Goal: Task Accomplishment & Management: Use online tool/utility

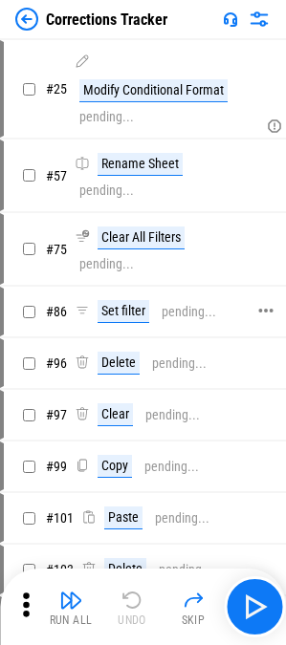
drag, startPoint x: 81, startPoint y: 121, endPoint x: 163, endPoint y: 299, distance: 195.5
click at [81, 121] on div "pending..." at bounding box center [106, 117] width 55 height 14
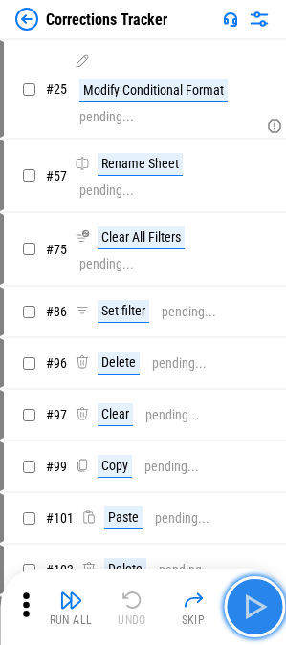
click at [251, 595] on img "button" at bounding box center [254, 607] width 31 height 31
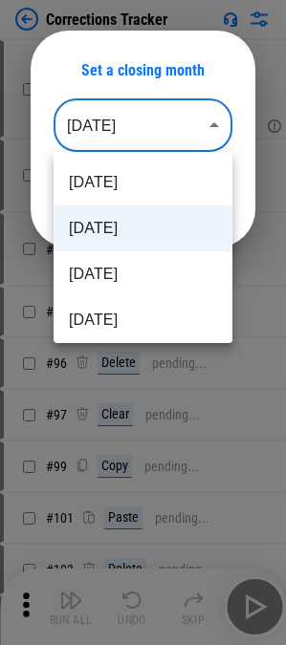
click at [152, 124] on body "Corrections Tracker # 25 Modify Conditional Format pending... # 57 Rename Sheet…" at bounding box center [143, 322] width 286 height 645
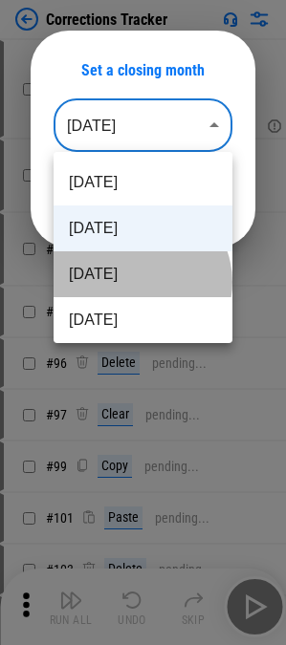
click at [140, 282] on li "Jul 2025" at bounding box center [143, 274] width 179 height 46
type input "********"
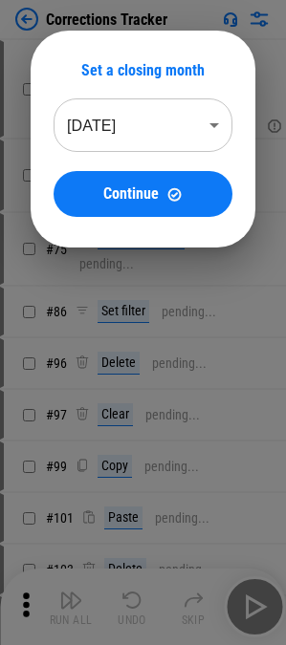
click at [141, 168] on div "Set a closing month Jul 2025 ******** ​ Continue" at bounding box center [143, 139] width 179 height 156
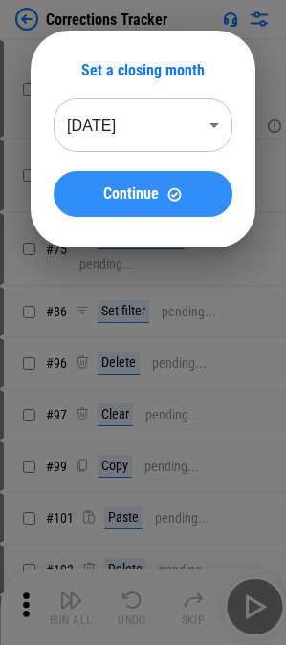
click at [148, 194] on span "Continue" at bounding box center [130, 193] width 55 height 15
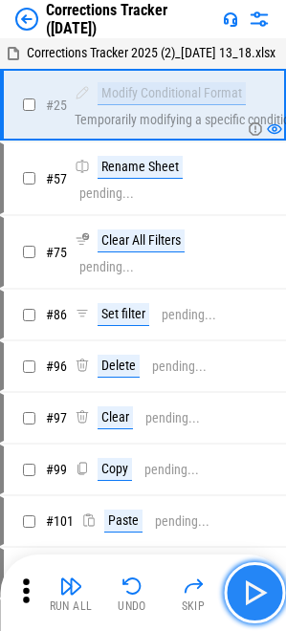
click at [259, 597] on img "button" at bounding box center [254, 593] width 31 height 31
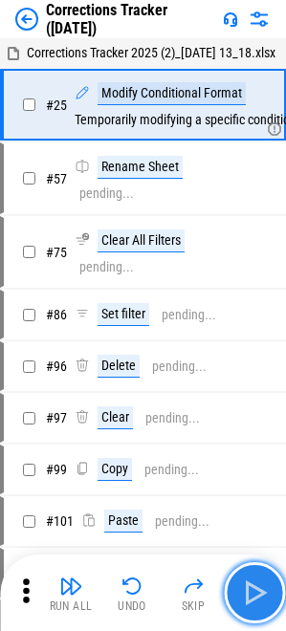
click at [259, 597] on img "button" at bounding box center [254, 593] width 31 height 31
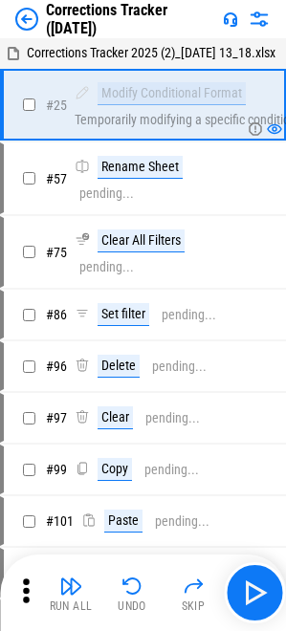
click at [260, 23] on img at bounding box center [259, 19] width 23 height 23
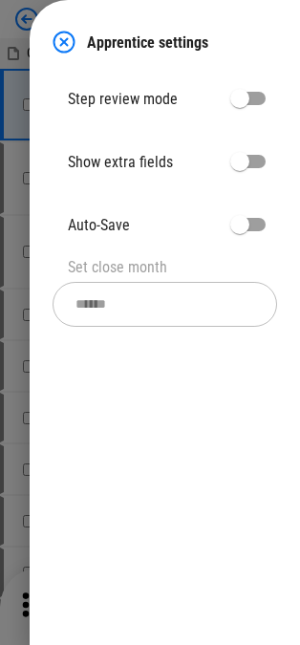
click at [33, 16] on div at bounding box center [150, 322] width 300 height 645
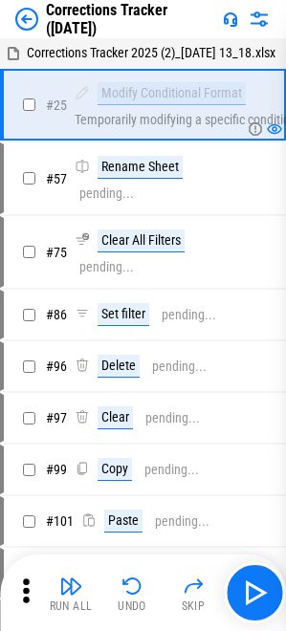
click at [62, 36] on div "Corrections Tracker (Jul 25)" at bounding box center [130, 19] width 169 height 36
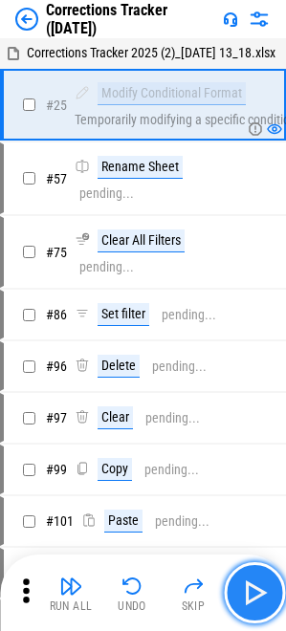
click at [261, 586] on img "button" at bounding box center [254, 593] width 31 height 31
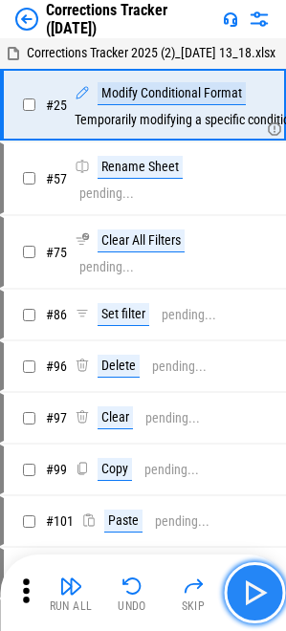
click at [261, 586] on img "button" at bounding box center [254, 593] width 31 height 31
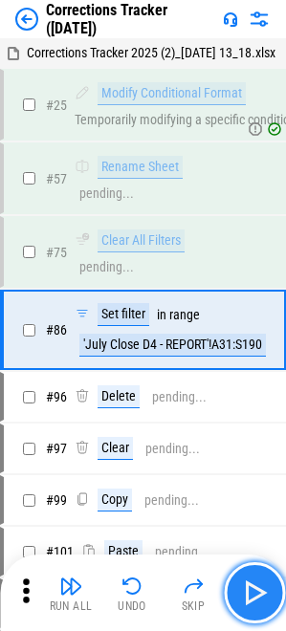
click at [242, 593] on img "button" at bounding box center [254, 593] width 31 height 31
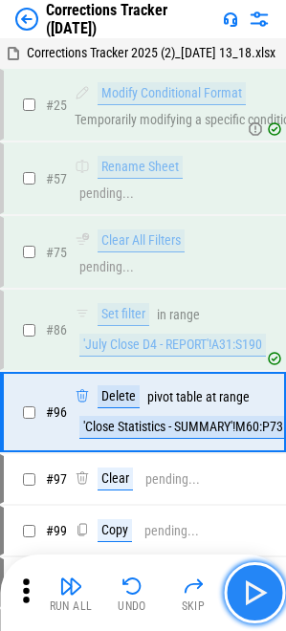
click at [254, 598] on img "button" at bounding box center [254, 593] width 31 height 31
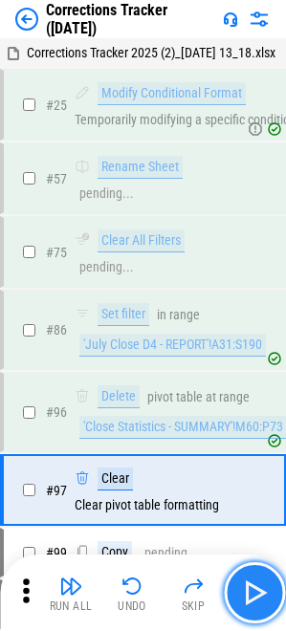
click at [254, 598] on img "button" at bounding box center [254, 593] width 31 height 31
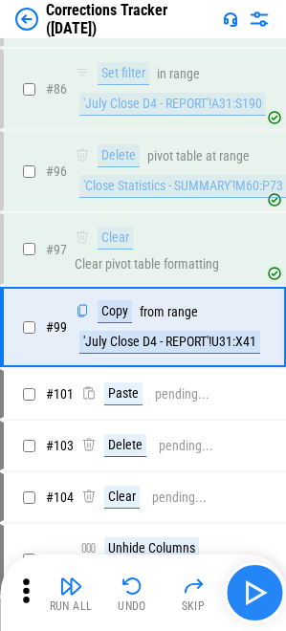
scroll to position [250, 0]
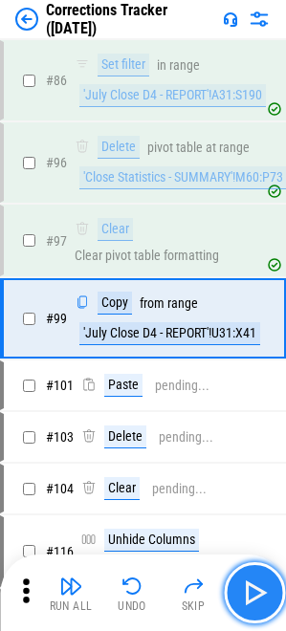
click at [254, 598] on img "button" at bounding box center [254, 593] width 31 height 31
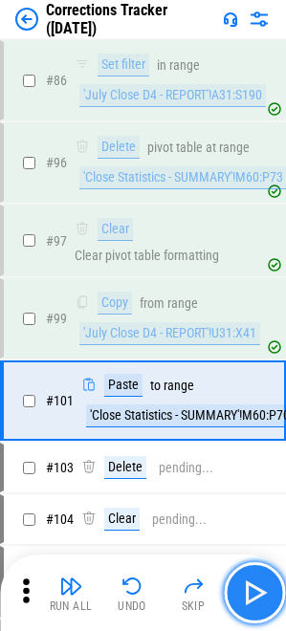
click at [254, 598] on img "button" at bounding box center [254, 593] width 31 height 31
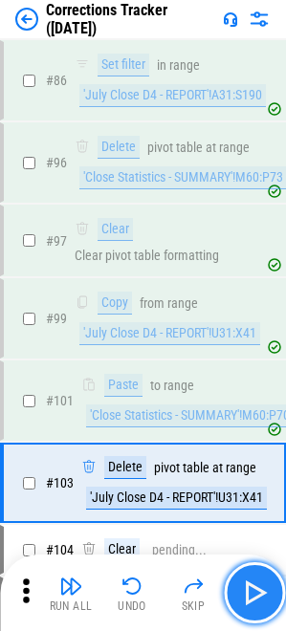
click at [254, 598] on img "button" at bounding box center [254, 593] width 31 height 31
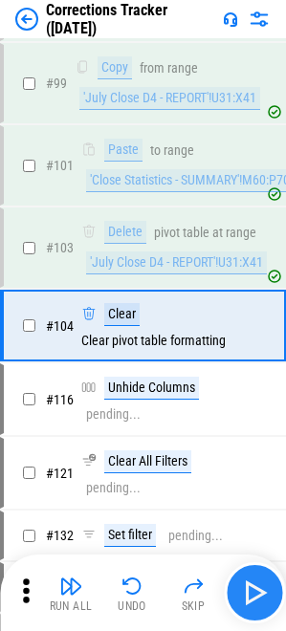
scroll to position [492, 0]
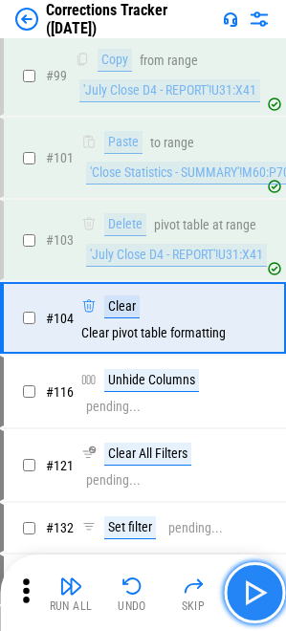
click at [254, 598] on img "button" at bounding box center [254, 593] width 31 height 31
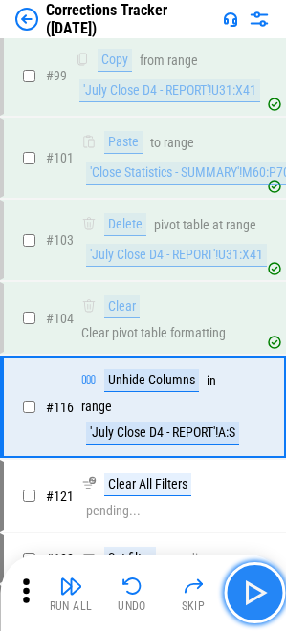
click at [254, 598] on img "button" at bounding box center [254, 593] width 31 height 31
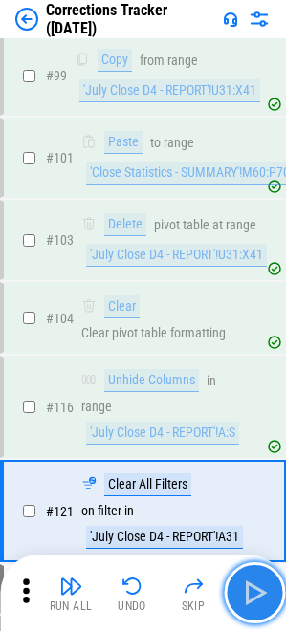
click at [254, 598] on img "button" at bounding box center [254, 593] width 31 height 31
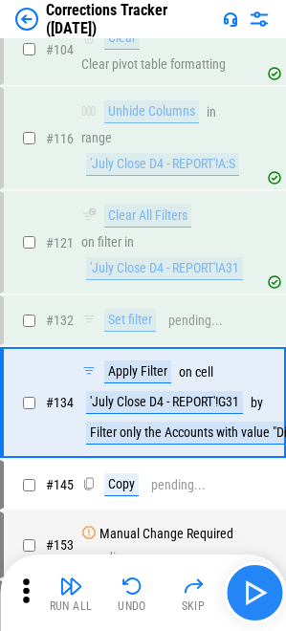
scroll to position [823, 0]
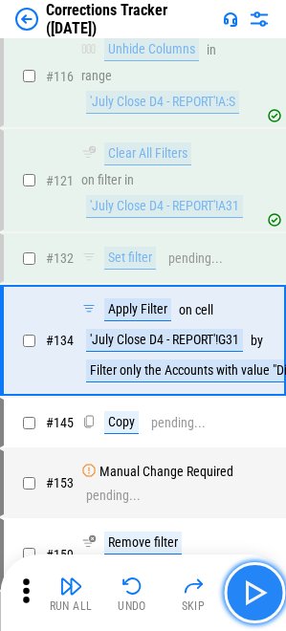
click at [254, 598] on img "button" at bounding box center [254, 593] width 31 height 31
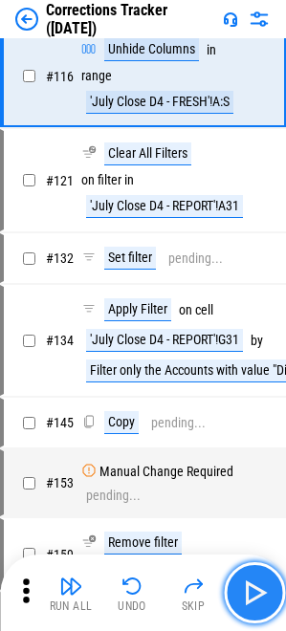
click at [254, 598] on img "button" at bounding box center [254, 593] width 31 height 31
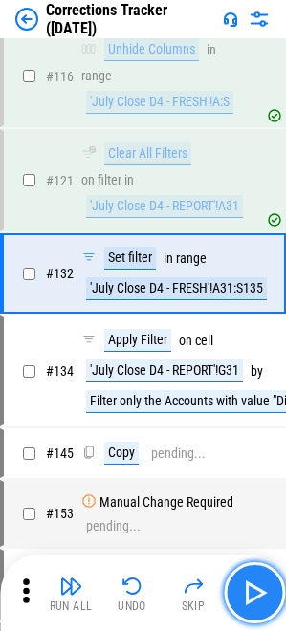
click at [254, 598] on img "button" at bounding box center [254, 593] width 31 height 31
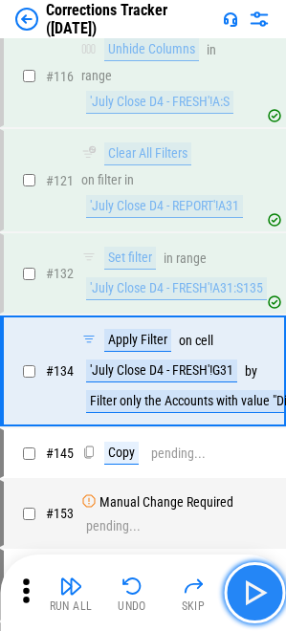
click at [254, 598] on img "button" at bounding box center [254, 593] width 31 height 31
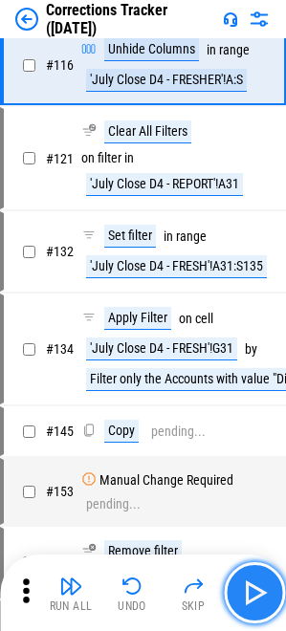
click at [254, 598] on img "button" at bounding box center [254, 593] width 31 height 31
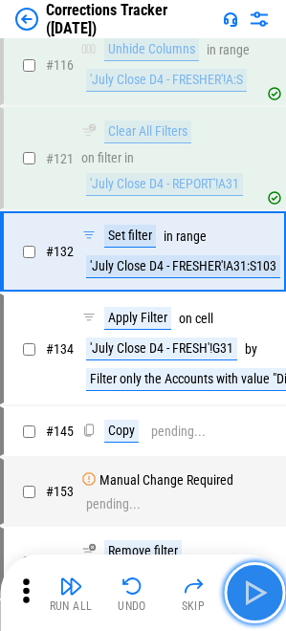
click at [254, 598] on img "button" at bounding box center [254, 593] width 31 height 31
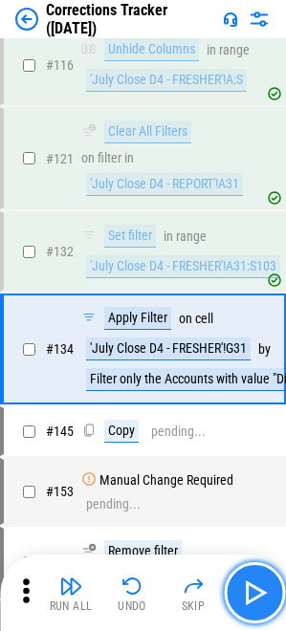
click at [250, 597] on img "button" at bounding box center [254, 593] width 31 height 31
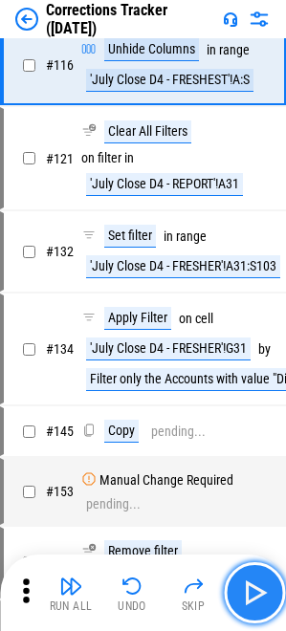
click at [250, 597] on img "button" at bounding box center [254, 593] width 31 height 31
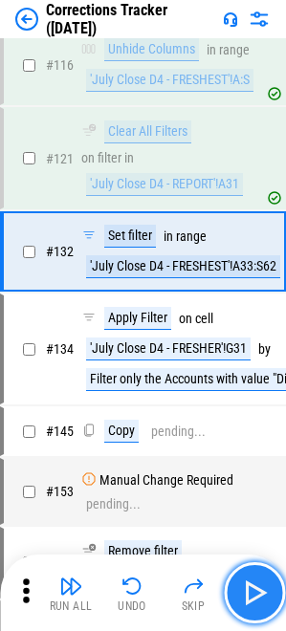
click at [250, 597] on img "button" at bounding box center [254, 593] width 31 height 31
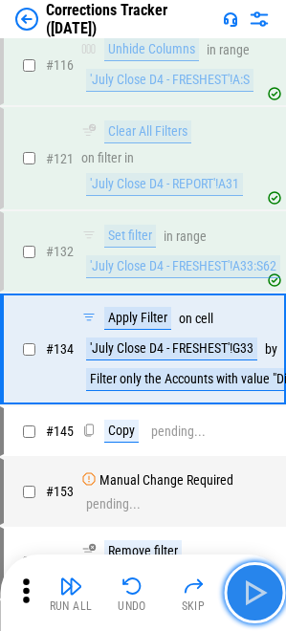
click at [250, 597] on img "button" at bounding box center [254, 593] width 31 height 31
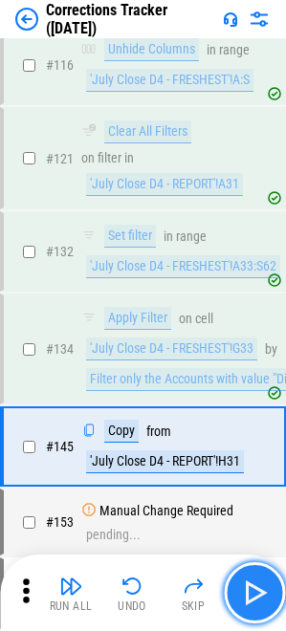
click at [250, 597] on img "button" at bounding box center [254, 593] width 31 height 31
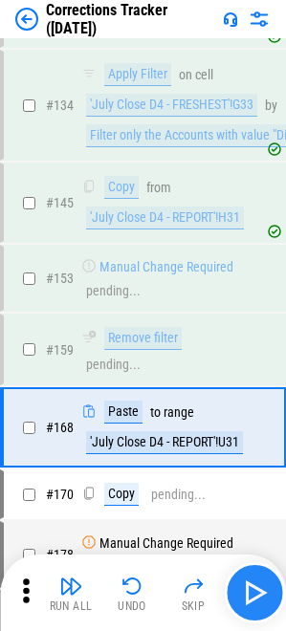
scroll to position [1154, 0]
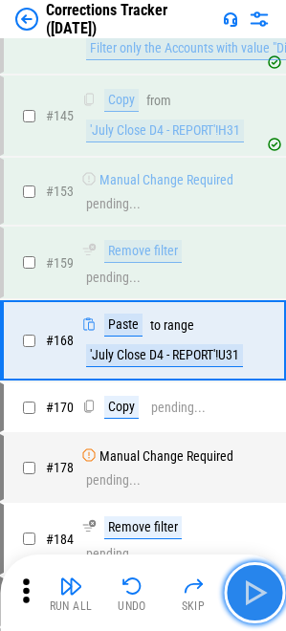
click at [250, 597] on img "button" at bounding box center [254, 593] width 31 height 31
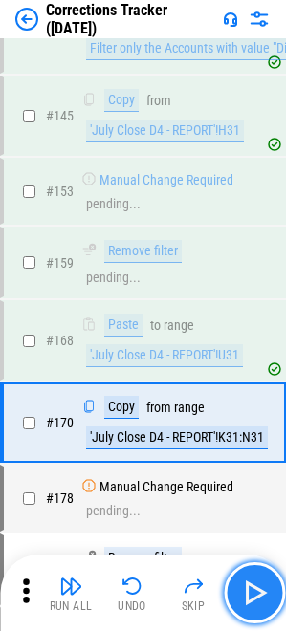
click at [250, 597] on img "button" at bounding box center [254, 593] width 31 height 31
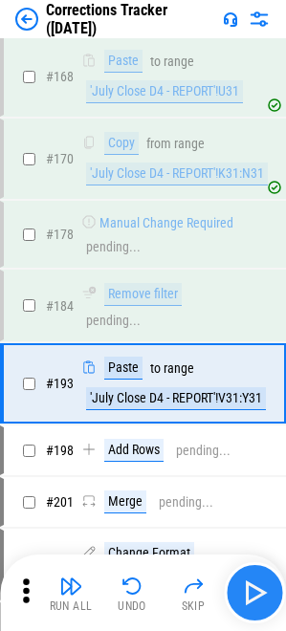
scroll to position [1439, 0]
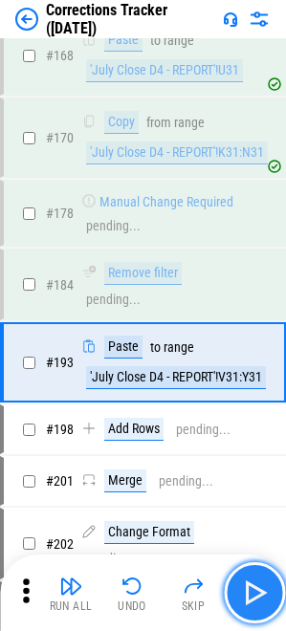
click at [250, 597] on img "button" at bounding box center [254, 593] width 31 height 31
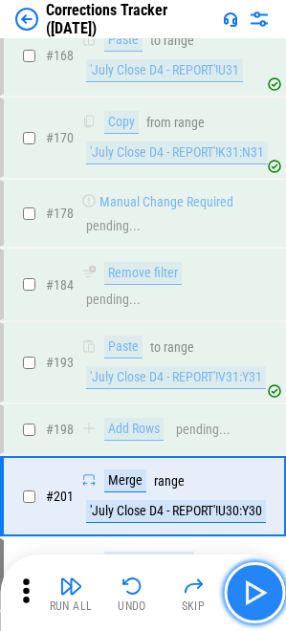
click at [250, 597] on img "button" at bounding box center [254, 593] width 31 height 31
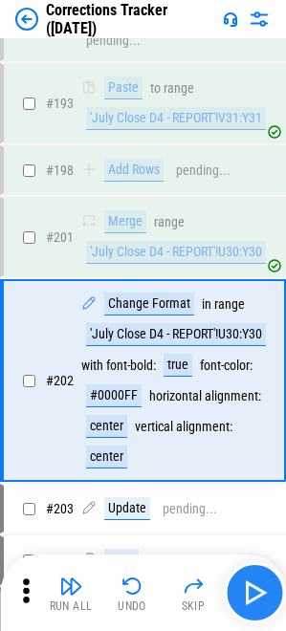
scroll to position [1716, 0]
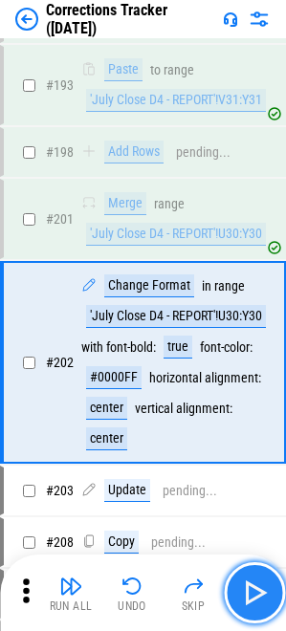
click at [250, 597] on img "button" at bounding box center [254, 593] width 31 height 31
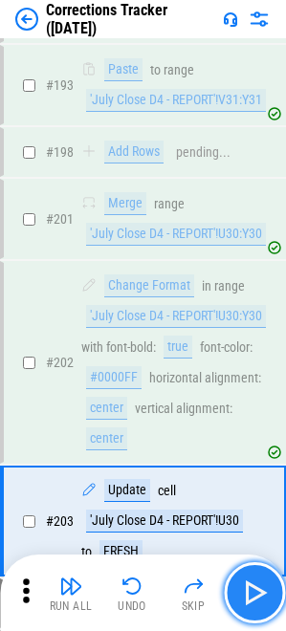
click at [250, 594] on img "button" at bounding box center [254, 593] width 31 height 31
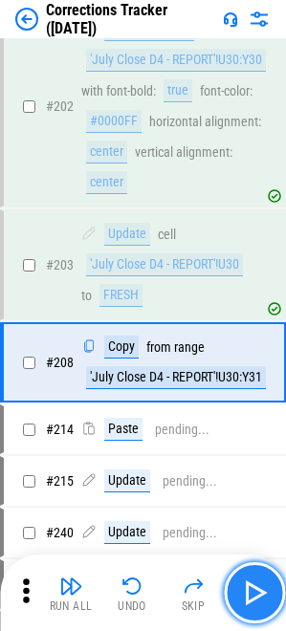
click at [250, 594] on img "button" at bounding box center [254, 593] width 31 height 31
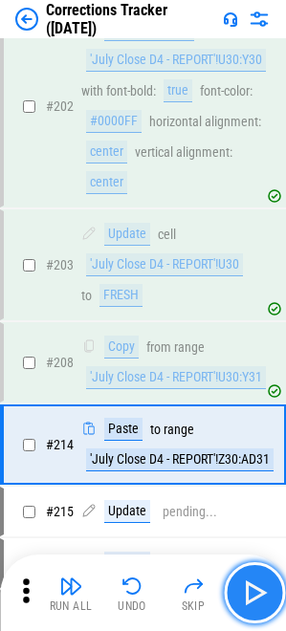
click at [250, 594] on img "button" at bounding box center [254, 593] width 31 height 31
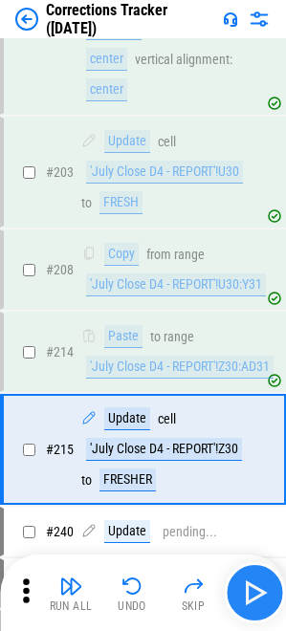
scroll to position [2152, 0]
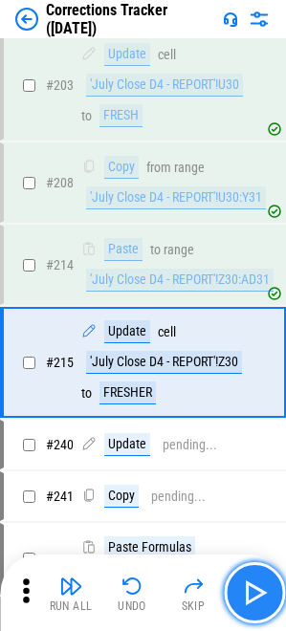
click at [250, 594] on img "button" at bounding box center [254, 593] width 31 height 31
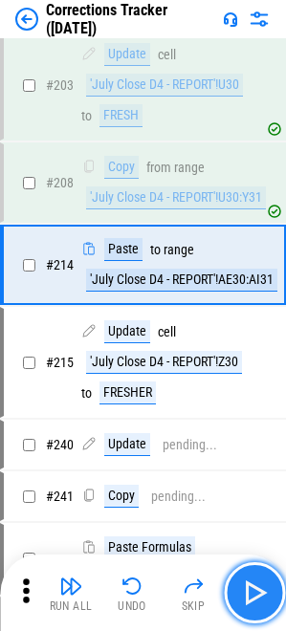
click at [250, 594] on img "button" at bounding box center [254, 593] width 31 height 31
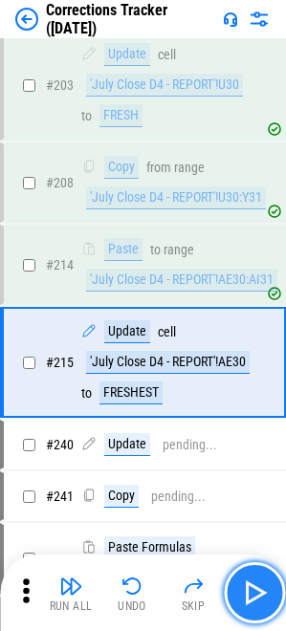
click at [250, 594] on img "button" at bounding box center [254, 593] width 31 height 31
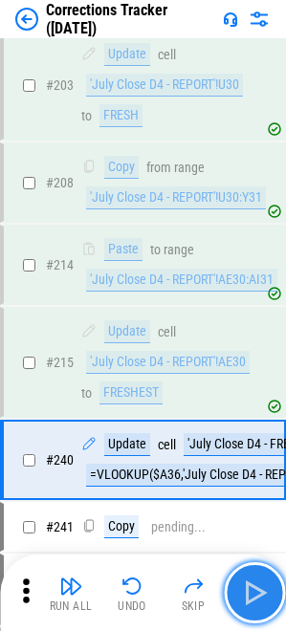
click at [250, 594] on img "button" at bounding box center [254, 593] width 31 height 31
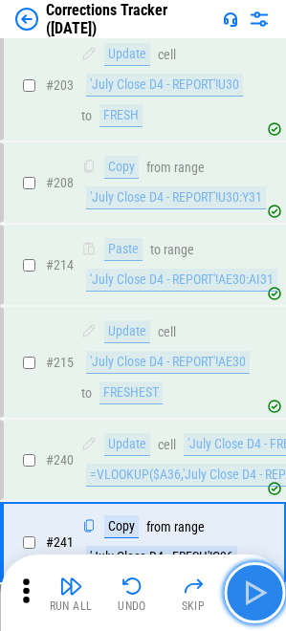
click at [250, 594] on img "button" at bounding box center [254, 593] width 31 height 31
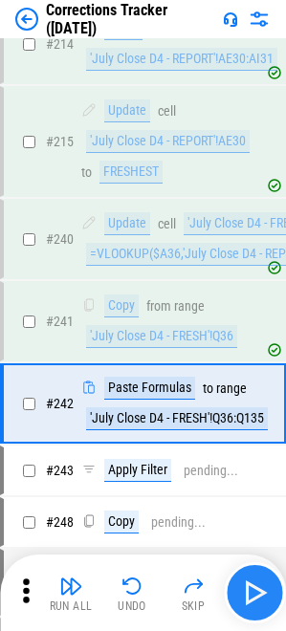
scroll to position [2414, 0]
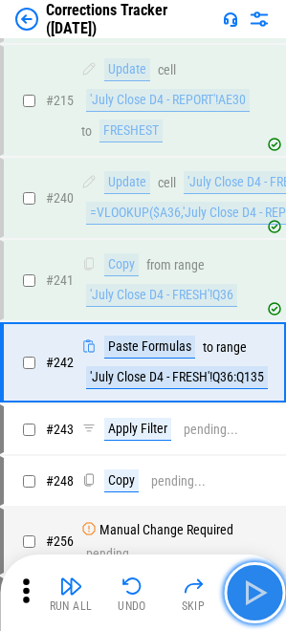
click at [250, 594] on img "button" at bounding box center [254, 593] width 31 height 31
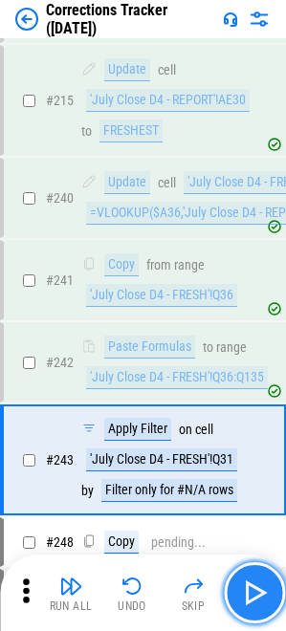
click at [250, 594] on img "button" at bounding box center [254, 593] width 31 height 31
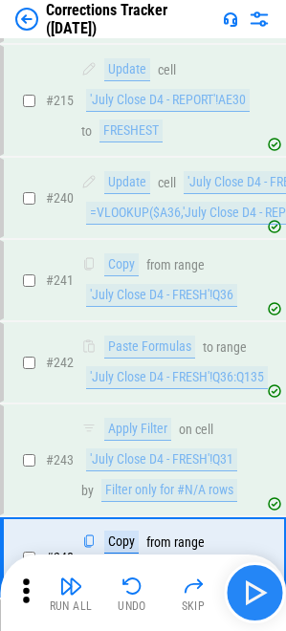
scroll to position [2610, 0]
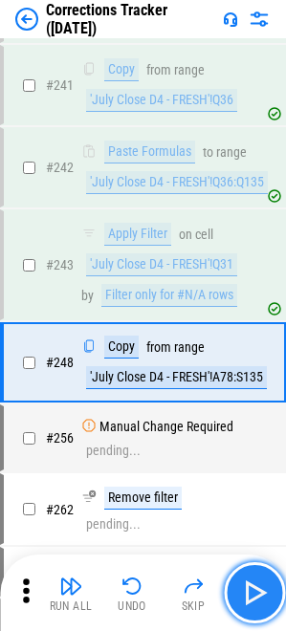
click at [268, 589] on img "button" at bounding box center [254, 593] width 31 height 31
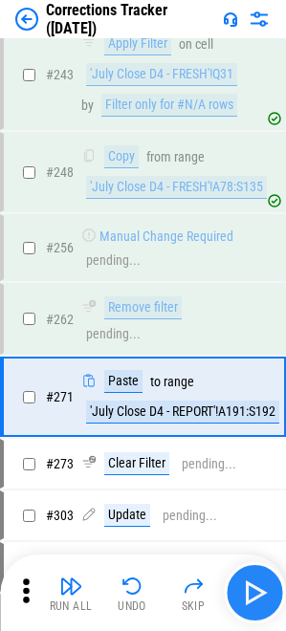
scroll to position [2812, 0]
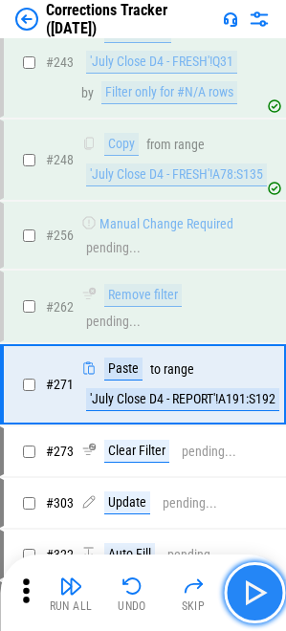
click at [268, 589] on img "button" at bounding box center [254, 593] width 31 height 31
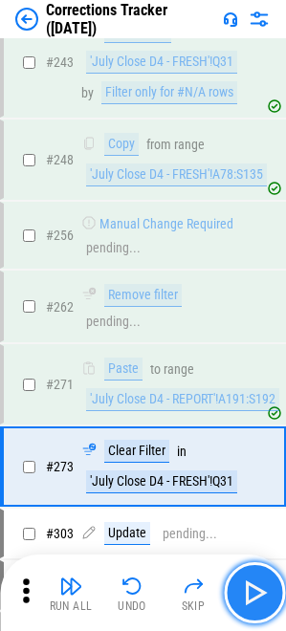
click at [268, 589] on img "button" at bounding box center [254, 593] width 31 height 31
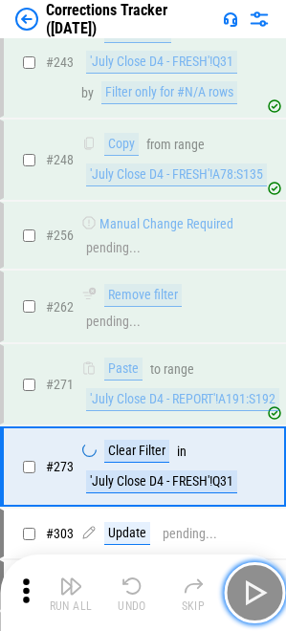
click at [268, 589] on img "button" at bounding box center [254, 593] width 31 height 31
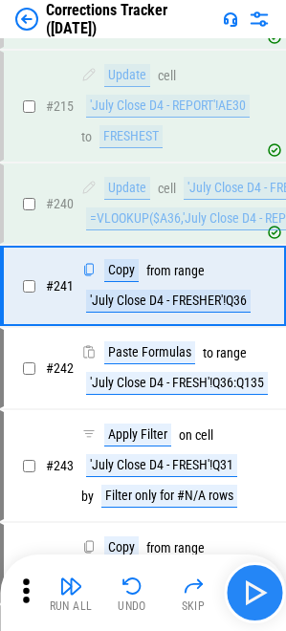
scroll to position [2332, 0]
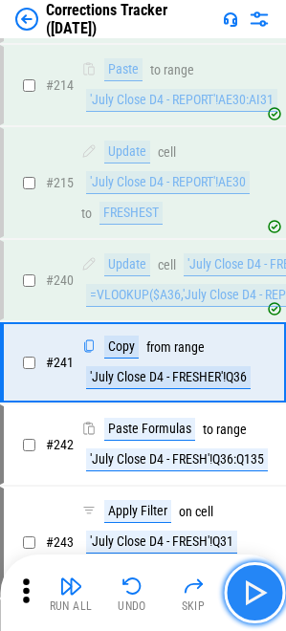
click at [268, 589] on img "button" at bounding box center [254, 593] width 31 height 31
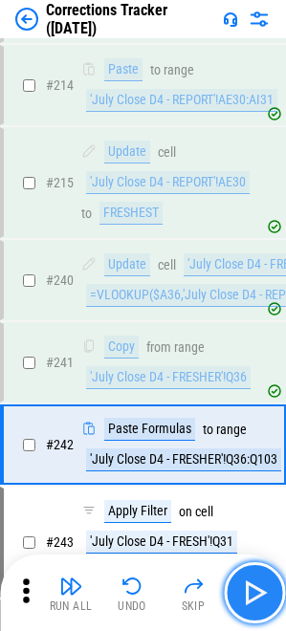
click at [268, 589] on img "button" at bounding box center [254, 593] width 31 height 31
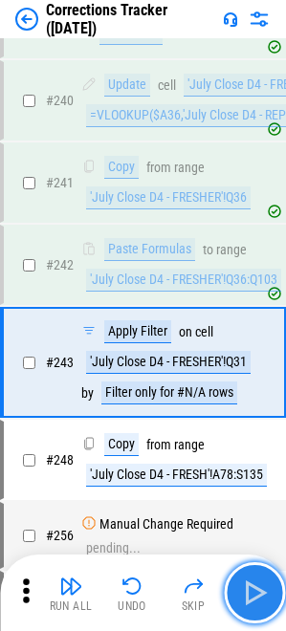
click at [268, 589] on img "button" at bounding box center [254, 593] width 31 height 31
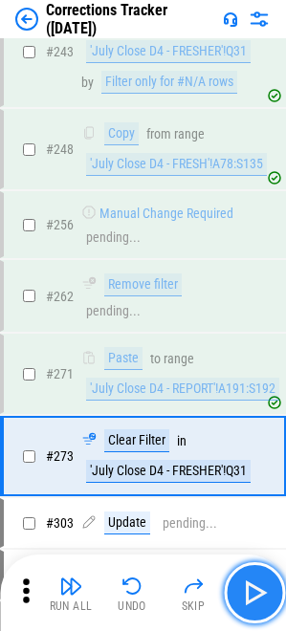
click at [268, 589] on img "button" at bounding box center [254, 593] width 31 height 31
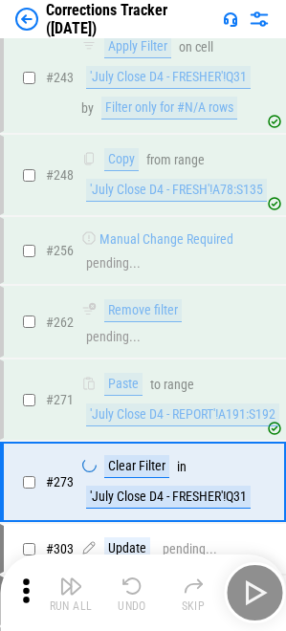
scroll to position [2298, 0]
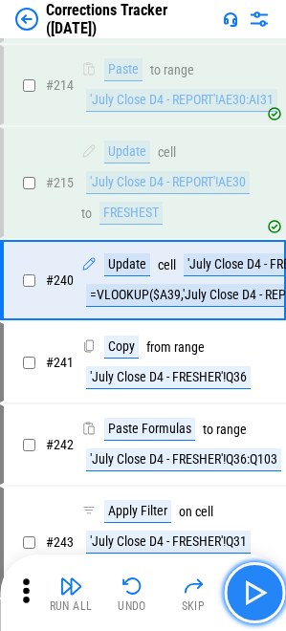
click at [268, 589] on img "button" at bounding box center [254, 593] width 31 height 31
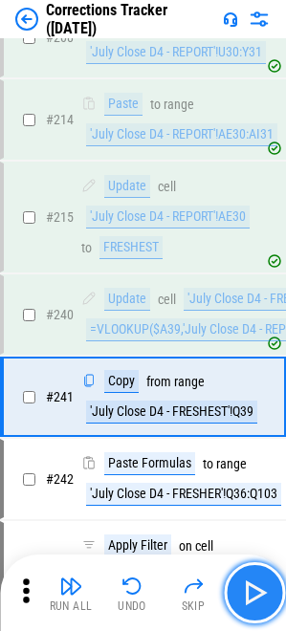
click at [268, 589] on img "button" at bounding box center [254, 593] width 31 height 31
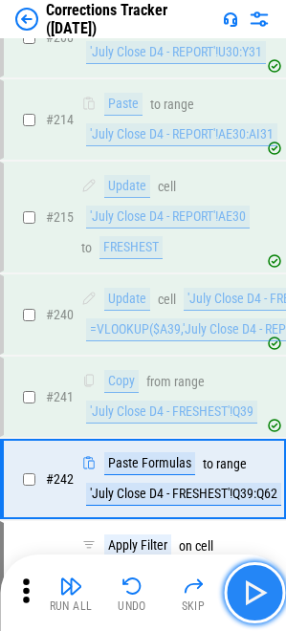
click at [239, 595] on img "button" at bounding box center [254, 593] width 31 height 31
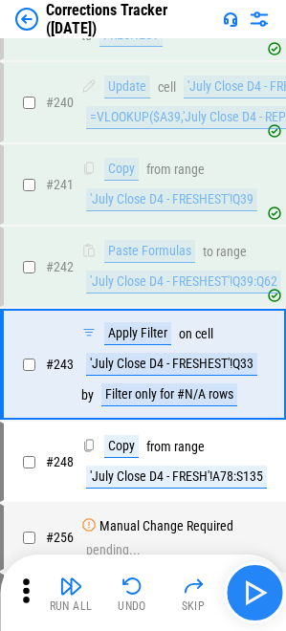
scroll to position [2512, 0]
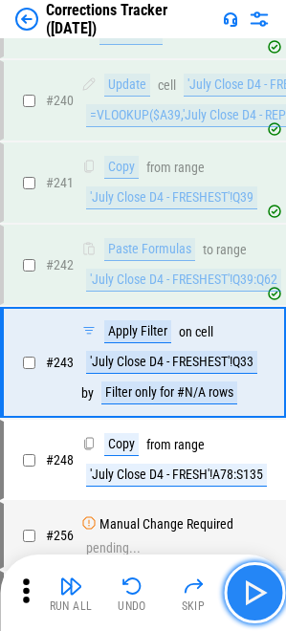
click at [242, 595] on img "button" at bounding box center [254, 593] width 31 height 31
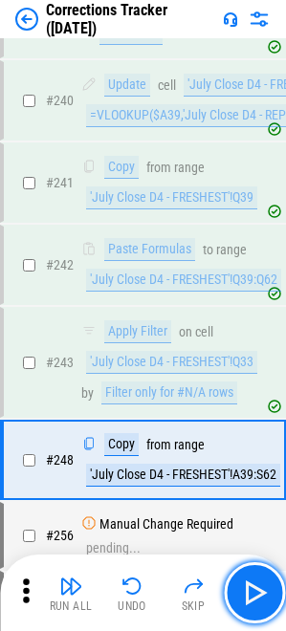
click at [245, 589] on img "button" at bounding box center [254, 593] width 31 height 31
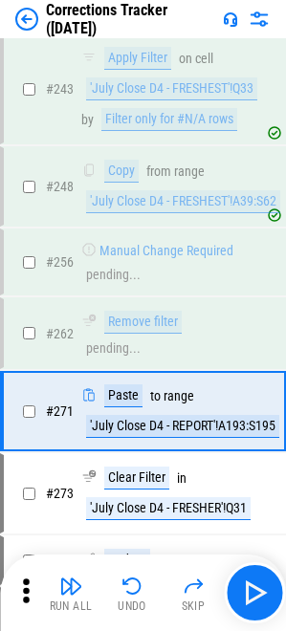
scroll to position [2812, 0]
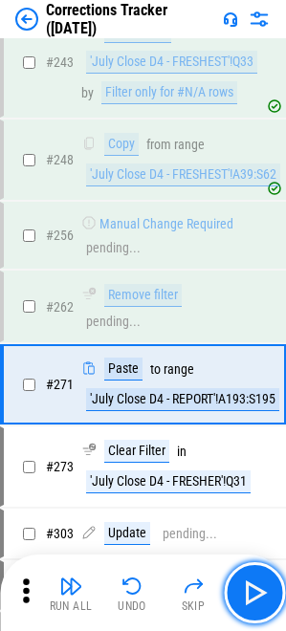
click at [245, 589] on img "button" at bounding box center [254, 593] width 31 height 31
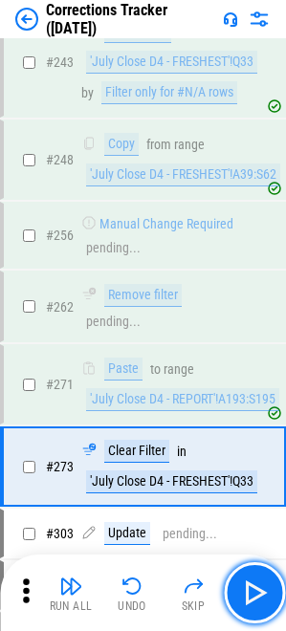
click at [245, 589] on img "button" at bounding box center [254, 593] width 31 height 31
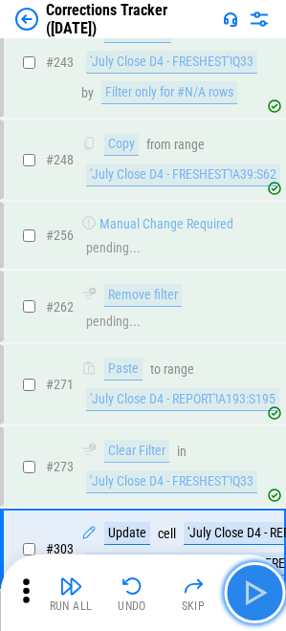
click at [252, 594] on img "button" at bounding box center [254, 593] width 31 height 31
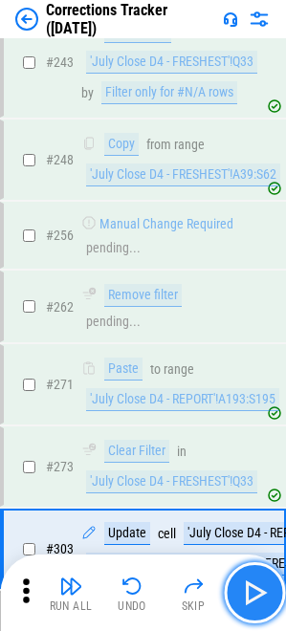
click at [239, 602] on img "button" at bounding box center [254, 593] width 31 height 31
click at [250, 596] on img "button" at bounding box center [254, 593] width 31 height 31
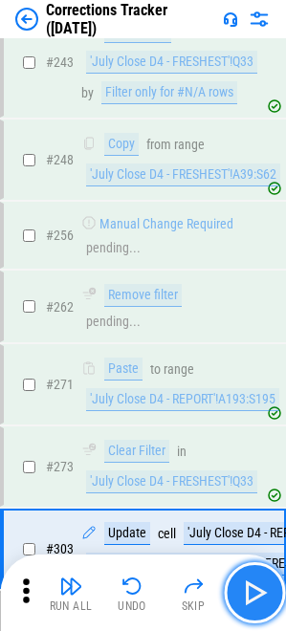
click at [250, 596] on img "button" at bounding box center [254, 593] width 31 height 31
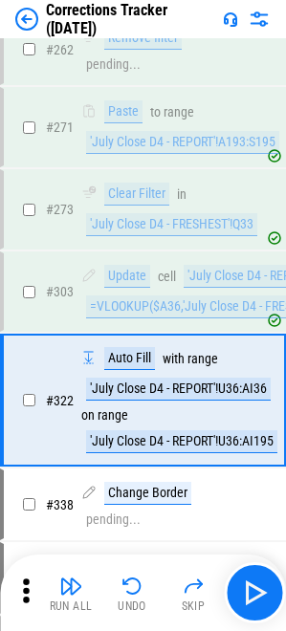
scroll to position [3086, 0]
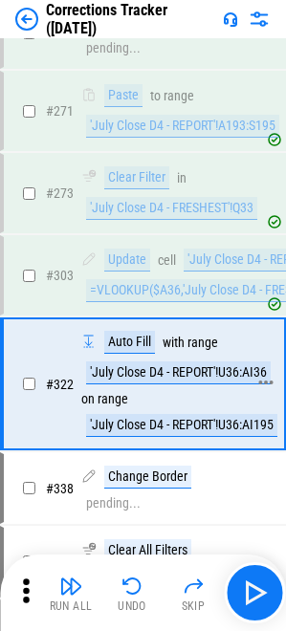
click at [212, 361] on div "'July Close D4 - REPORT'!U36:AI36" at bounding box center [178, 372] width 185 height 23
click at [187, 414] on div "'July Close D4 - REPORT'!U36:AI195" at bounding box center [181, 425] width 191 height 23
click at [174, 361] on div "'July Close D4 - REPORT'!U36:AI36" at bounding box center [178, 372] width 185 height 23
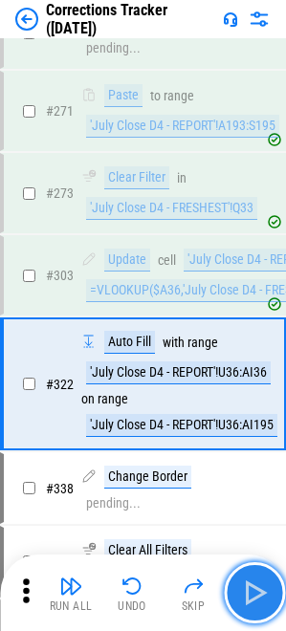
click at [262, 604] on img "button" at bounding box center [254, 593] width 31 height 31
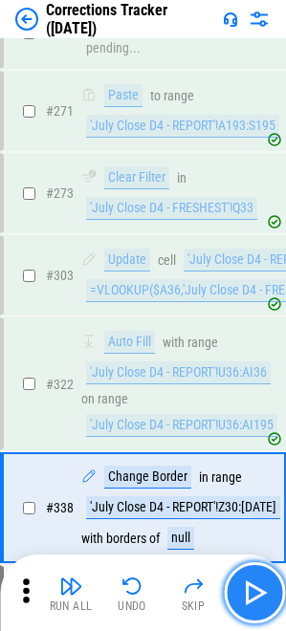
click at [262, 604] on img "button" at bounding box center [254, 593] width 31 height 31
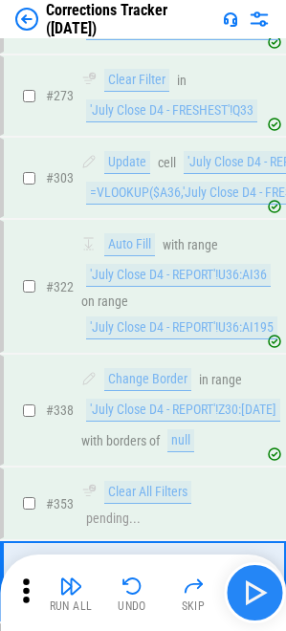
scroll to position [3380, 0]
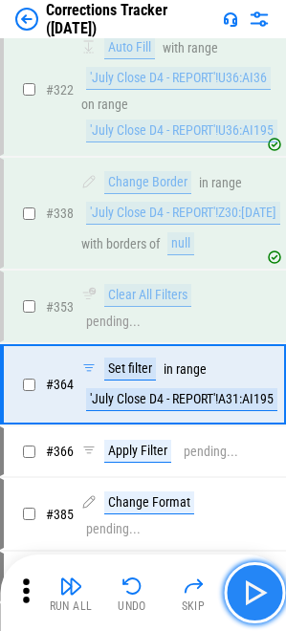
click at [260, 590] on img "button" at bounding box center [254, 593] width 31 height 31
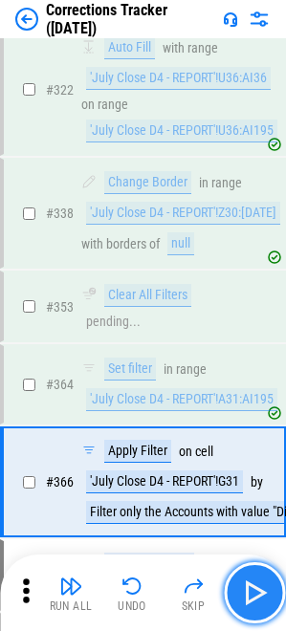
click at [260, 590] on img "button" at bounding box center [254, 593] width 31 height 31
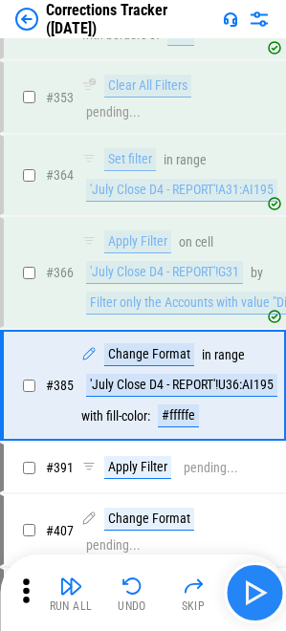
scroll to position [3591, 0]
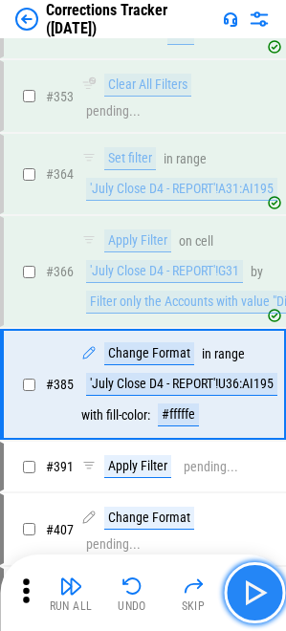
click at [260, 590] on img "button" at bounding box center [254, 593] width 31 height 31
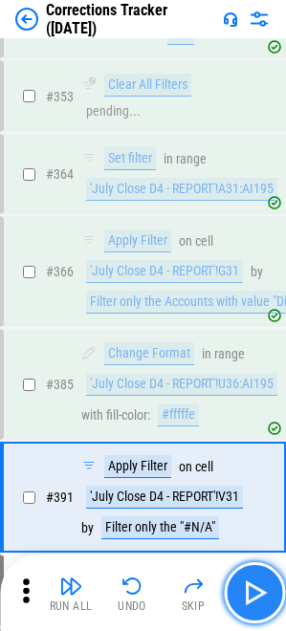
click at [260, 590] on img "button" at bounding box center [254, 593] width 31 height 31
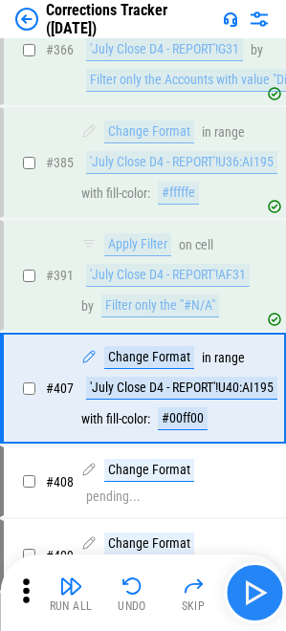
scroll to position [3816, 0]
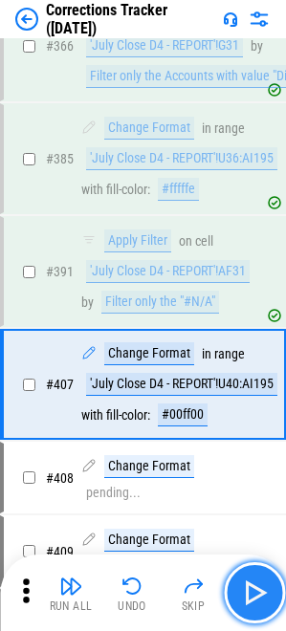
click at [260, 590] on img "button" at bounding box center [254, 593] width 31 height 31
click at [260, 590] on div "Run All Undo Skip" at bounding box center [144, 592] width 267 height 61
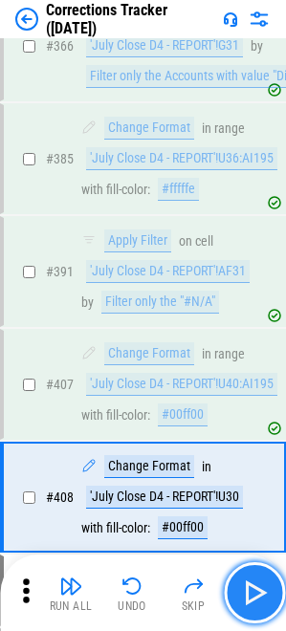
click at [251, 603] on img "button" at bounding box center [254, 593] width 31 height 31
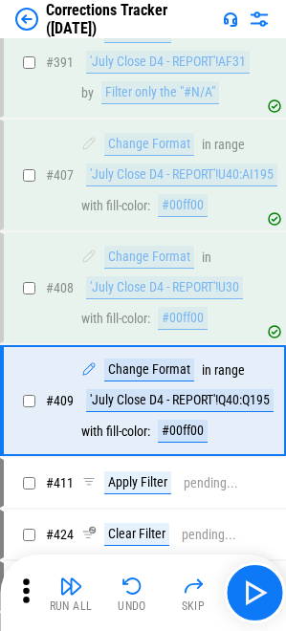
scroll to position [4042, 0]
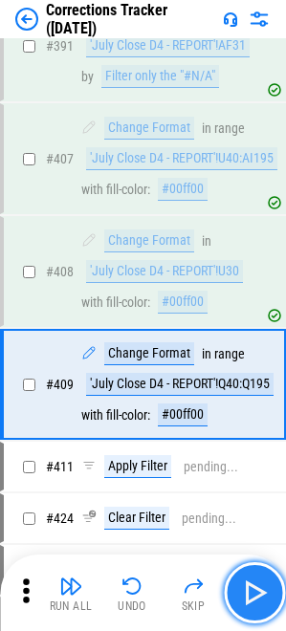
click at [267, 609] on button "button" at bounding box center [254, 592] width 61 height 61
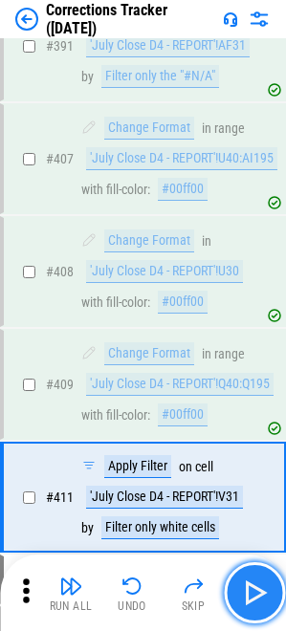
click at [251, 601] on img "button" at bounding box center [254, 593] width 31 height 31
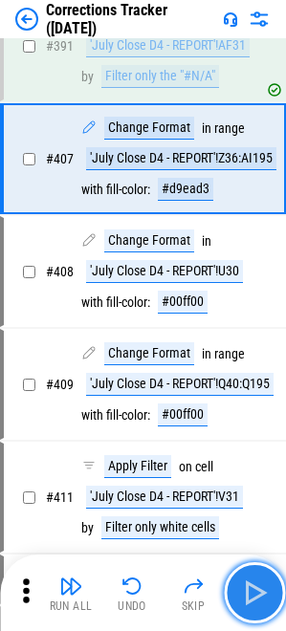
click at [261, 580] on img "button" at bounding box center [254, 593] width 31 height 31
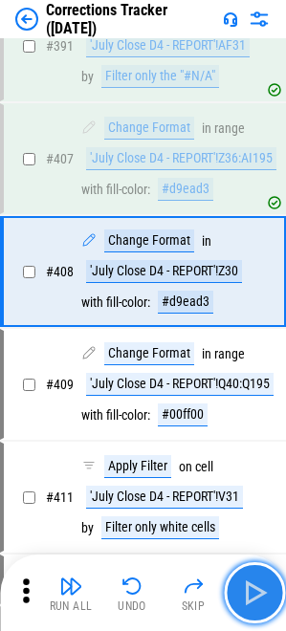
click at [261, 580] on img "button" at bounding box center [254, 593] width 31 height 31
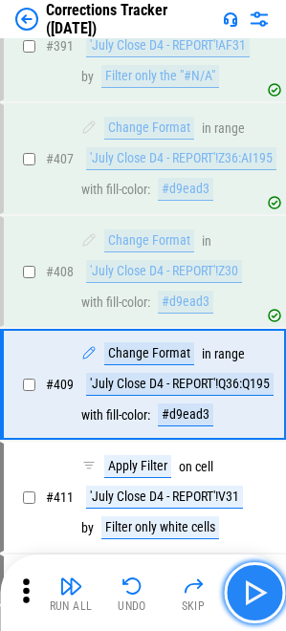
click at [261, 580] on img "button" at bounding box center [254, 593] width 31 height 31
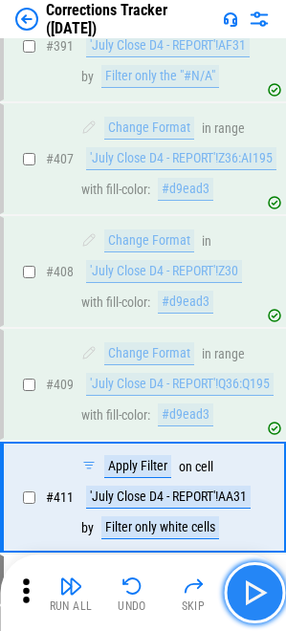
click at [261, 580] on img "button" at bounding box center [254, 593] width 31 height 31
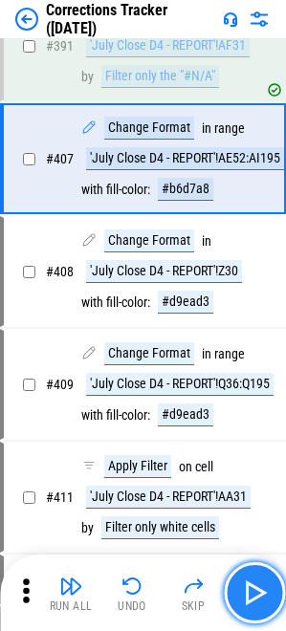
click at [261, 580] on img "button" at bounding box center [254, 593] width 31 height 31
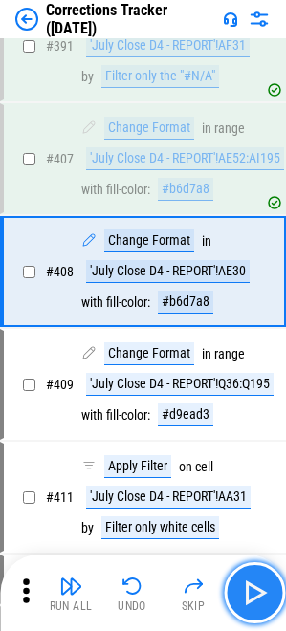
click at [261, 580] on img "button" at bounding box center [254, 593] width 31 height 31
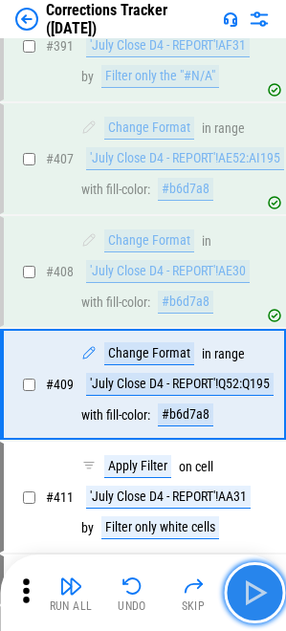
click at [261, 580] on img "button" at bounding box center [254, 593] width 31 height 31
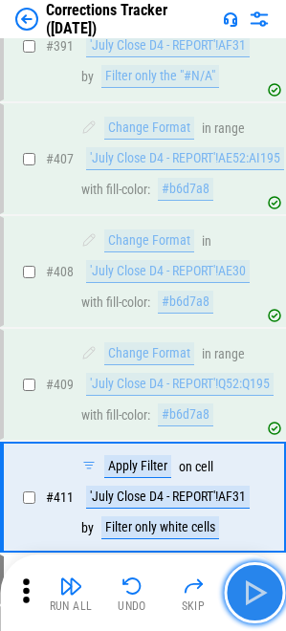
click at [261, 580] on img "button" at bounding box center [254, 593] width 31 height 31
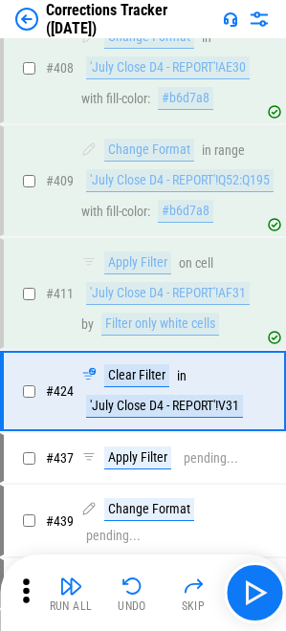
scroll to position [4252, 0]
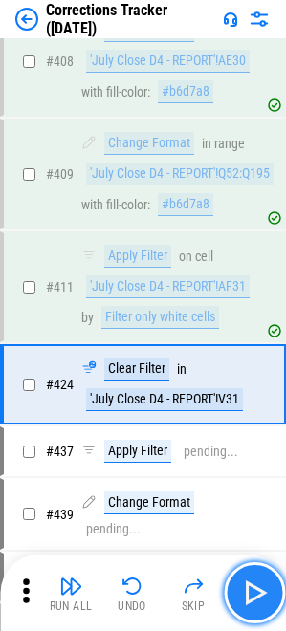
click at [251, 593] on img "button" at bounding box center [254, 593] width 31 height 31
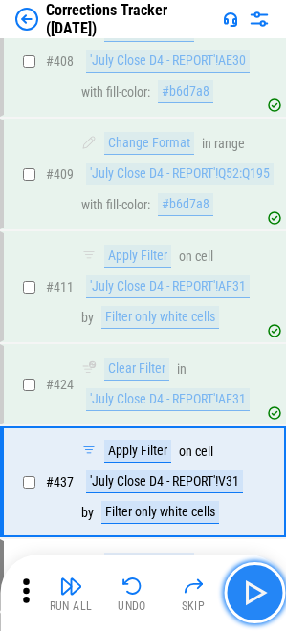
click at [251, 593] on img "button" at bounding box center [254, 593] width 31 height 31
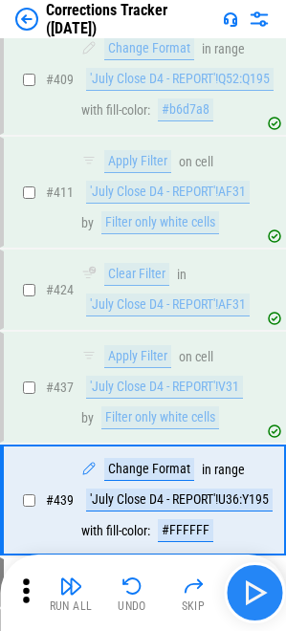
scroll to position [4463, 0]
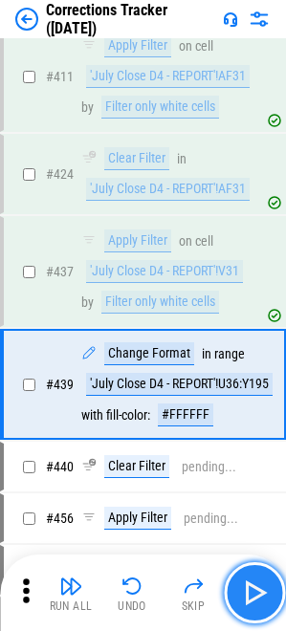
click at [251, 593] on img "button" at bounding box center [254, 593] width 31 height 31
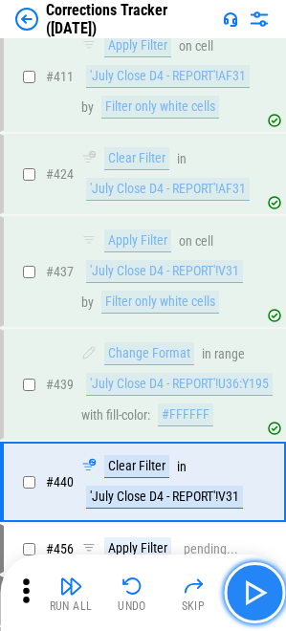
click at [251, 593] on img "button" at bounding box center [254, 593] width 31 height 31
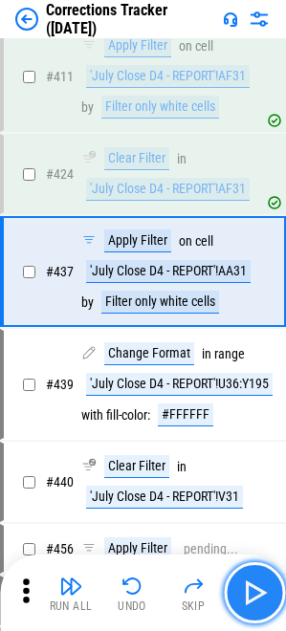
click at [251, 593] on img "button" at bounding box center [254, 593] width 31 height 31
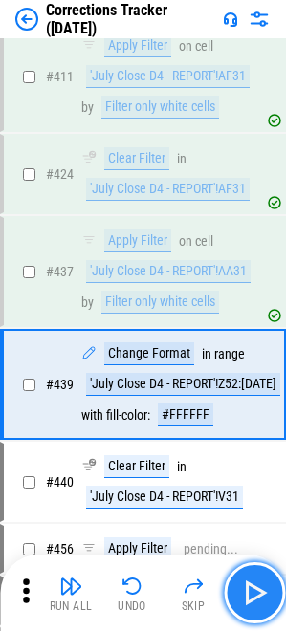
click at [251, 593] on img "button" at bounding box center [254, 593] width 31 height 31
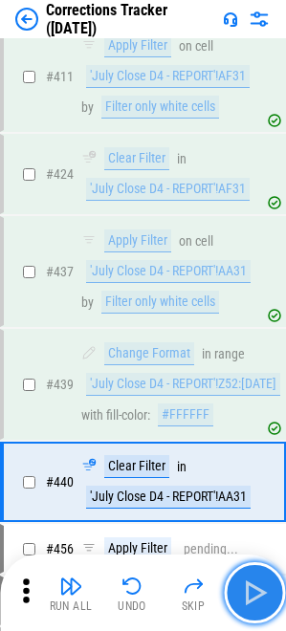
click at [251, 593] on img "button" at bounding box center [254, 593] width 31 height 31
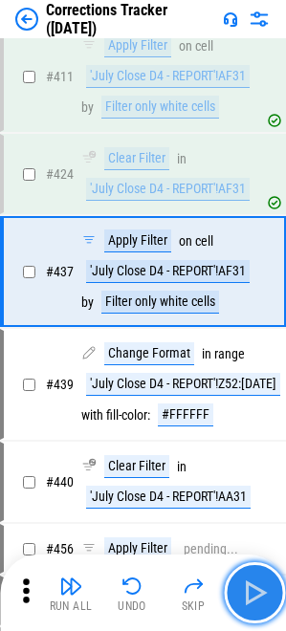
click at [251, 593] on img "button" at bounding box center [254, 593] width 31 height 31
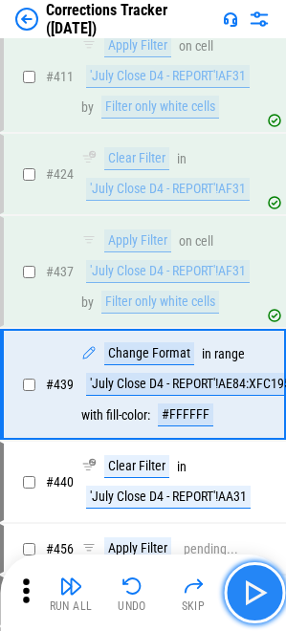
click at [241, 591] on img "button" at bounding box center [254, 593] width 31 height 31
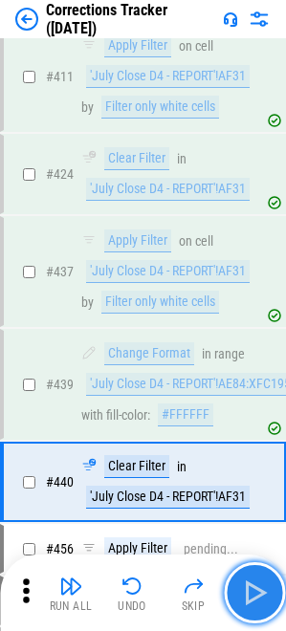
click at [241, 591] on img "button" at bounding box center [254, 593] width 31 height 31
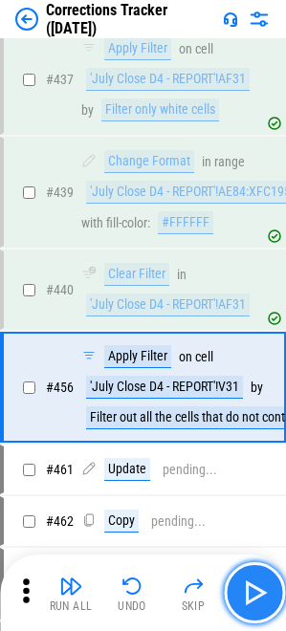
click at [243, 593] on img "button" at bounding box center [254, 593] width 31 height 31
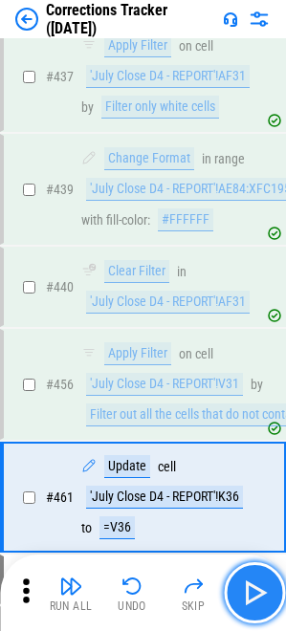
click at [243, 593] on img "button" at bounding box center [254, 593] width 31 height 31
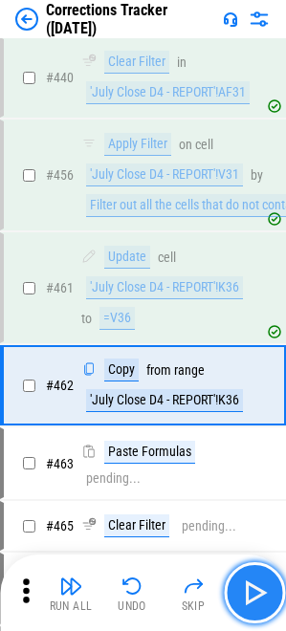
click at [243, 593] on img "button" at bounding box center [254, 593] width 31 height 31
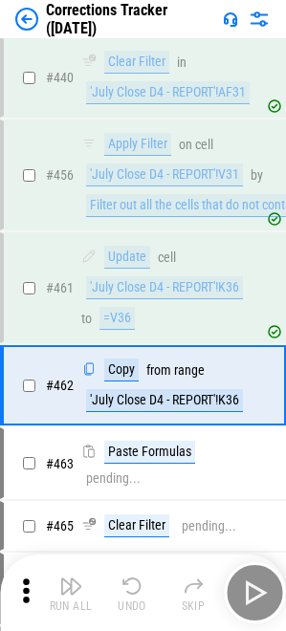
scroll to position [4868, 0]
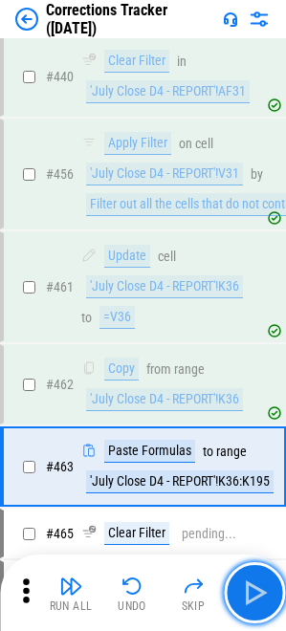
click at [245, 594] on img "button" at bounding box center [254, 593] width 31 height 31
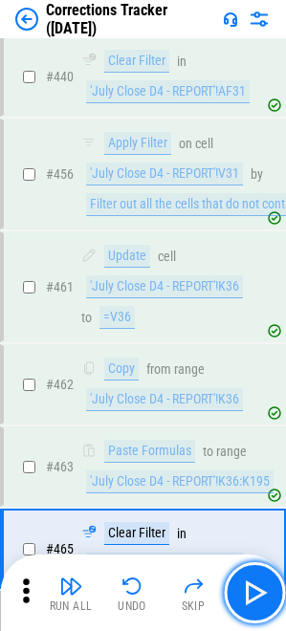
click at [245, 594] on img "button" at bounding box center [254, 593] width 31 height 31
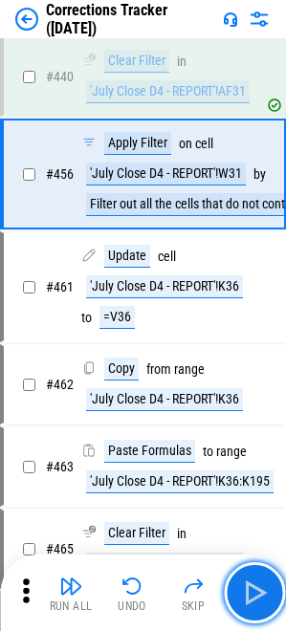
click at [245, 594] on img "button" at bounding box center [254, 593] width 31 height 31
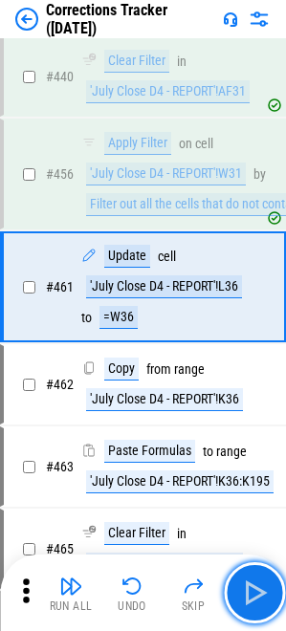
click at [245, 594] on img "button" at bounding box center [254, 593] width 31 height 31
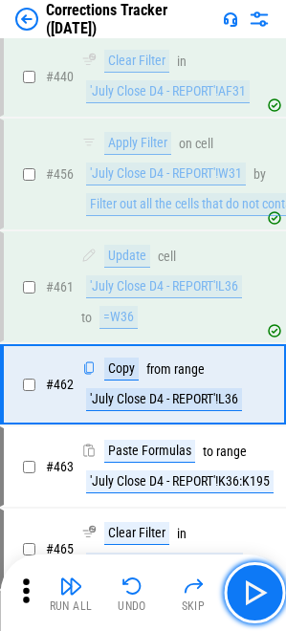
click at [245, 594] on img "button" at bounding box center [254, 593] width 31 height 31
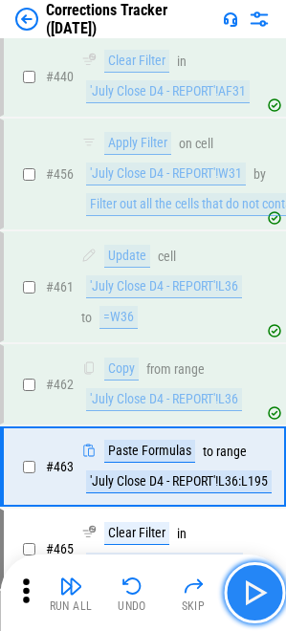
click at [245, 576] on button "button" at bounding box center [254, 592] width 61 height 61
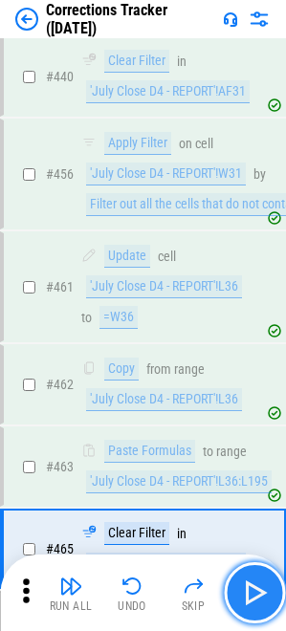
click at [245, 585] on img "button" at bounding box center [254, 593] width 31 height 31
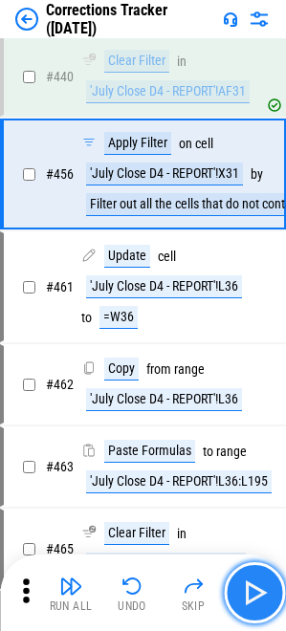
click at [245, 585] on img "button" at bounding box center [254, 593] width 31 height 31
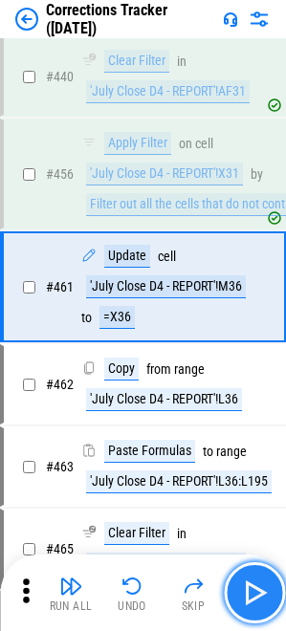
click at [245, 585] on img "button" at bounding box center [254, 593] width 31 height 31
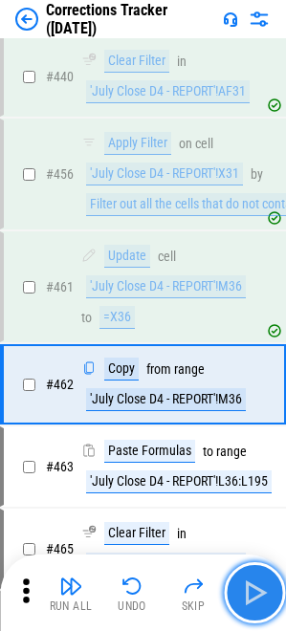
click at [245, 585] on img "button" at bounding box center [254, 593] width 31 height 31
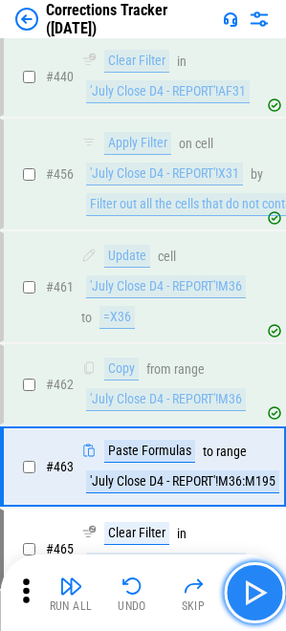
click at [245, 585] on img "button" at bounding box center [254, 593] width 31 height 31
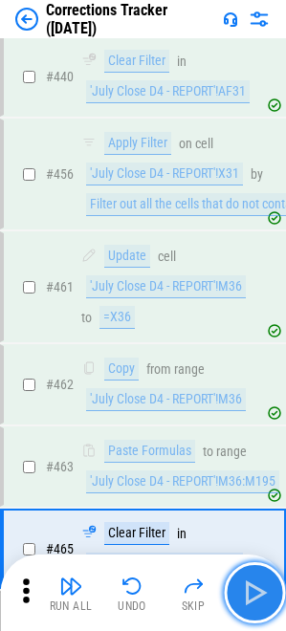
click at [245, 585] on img "button" at bounding box center [254, 593] width 31 height 31
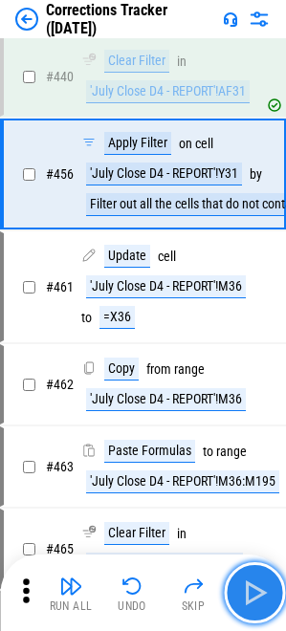
click at [245, 585] on img "button" at bounding box center [254, 593] width 31 height 31
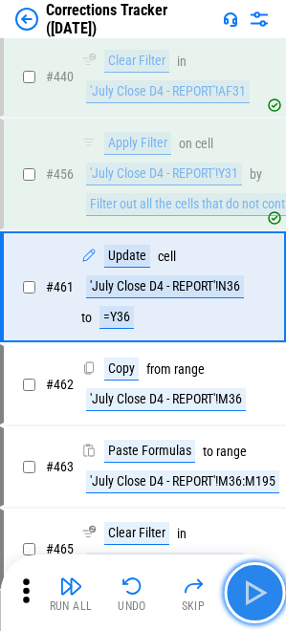
click at [245, 585] on img "button" at bounding box center [254, 593] width 31 height 31
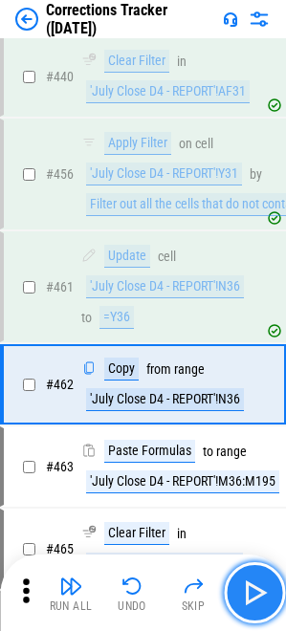
click at [245, 585] on img "button" at bounding box center [254, 593] width 31 height 31
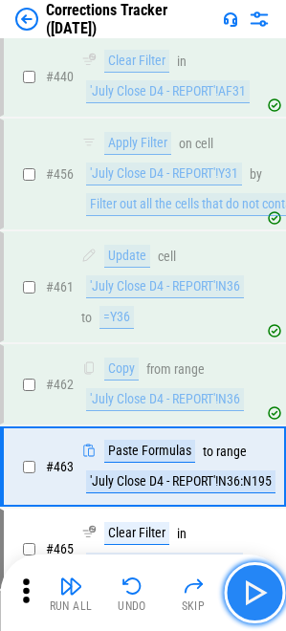
click at [249, 598] on img "button" at bounding box center [254, 593] width 31 height 31
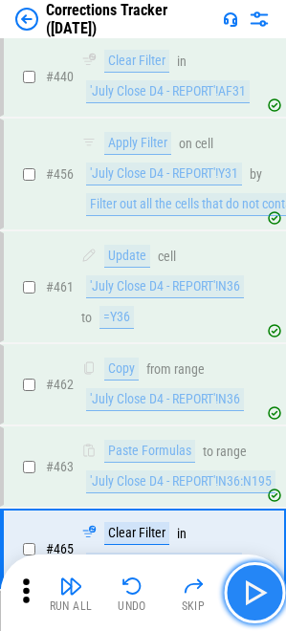
click at [249, 598] on img "button" at bounding box center [254, 593] width 31 height 31
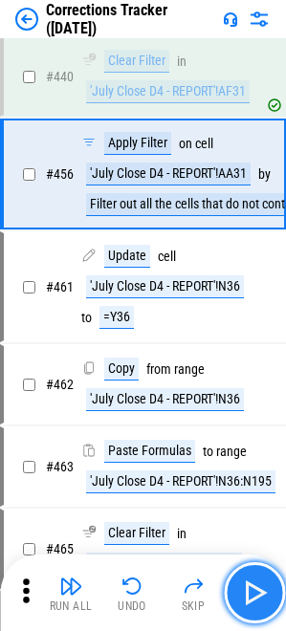
click at [249, 598] on img "button" at bounding box center [254, 593] width 31 height 31
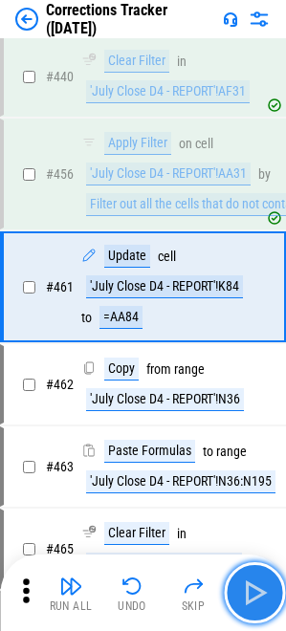
click at [249, 598] on img "button" at bounding box center [254, 593] width 31 height 31
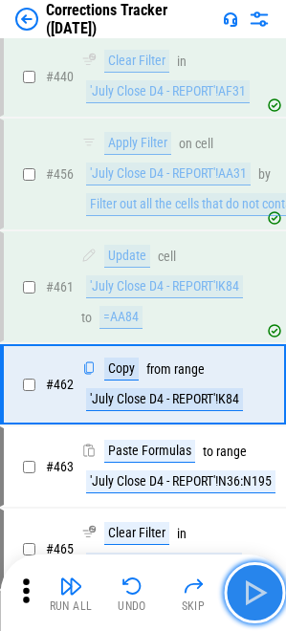
click at [249, 598] on img "button" at bounding box center [254, 593] width 31 height 31
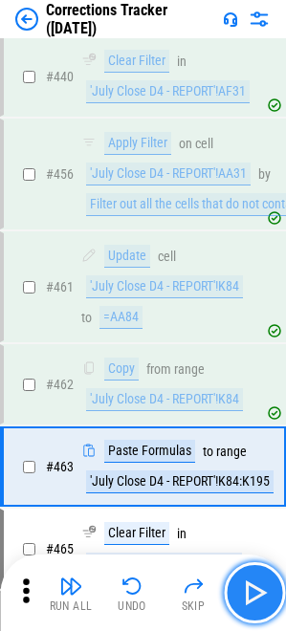
click at [249, 598] on img "button" at bounding box center [254, 593] width 31 height 31
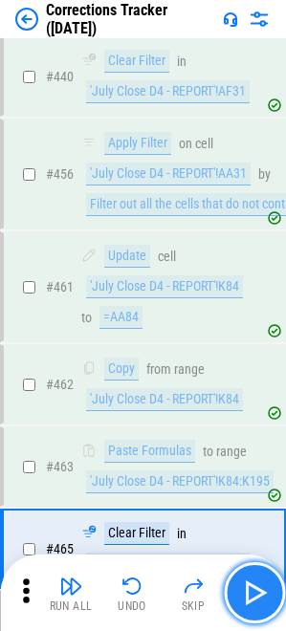
click at [249, 598] on img "button" at bounding box center [254, 593] width 31 height 31
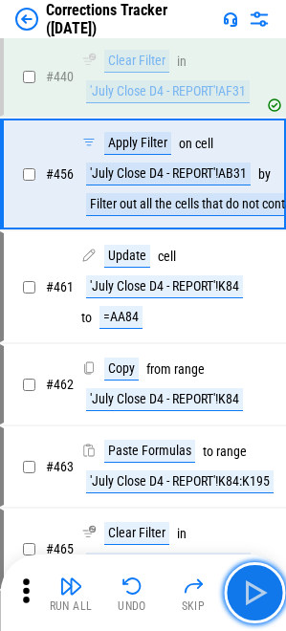
click at [249, 600] on img "button" at bounding box center [254, 593] width 31 height 31
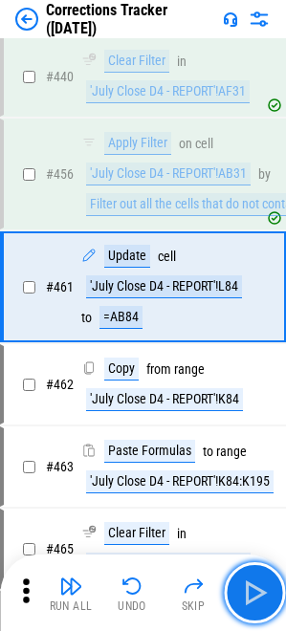
click at [249, 600] on img "button" at bounding box center [254, 593] width 31 height 31
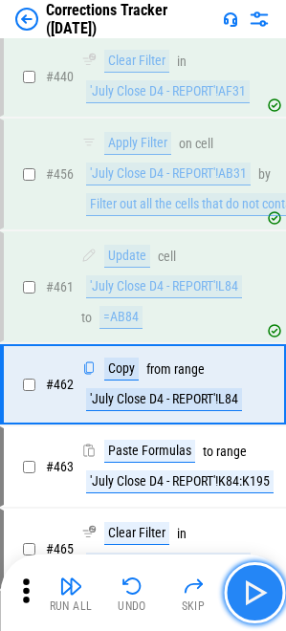
click at [249, 599] on img "button" at bounding box center [254, 593] width 31 height 31
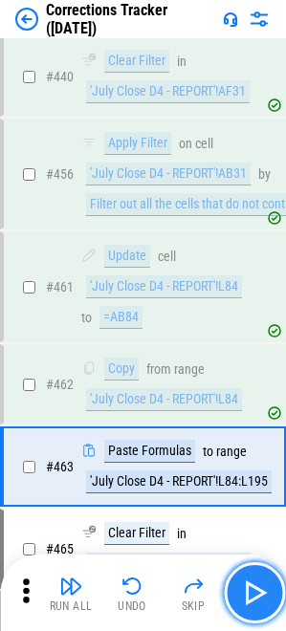
click at [260, 605] on img "button" at bounding box center [254, 593] width 31 height 31
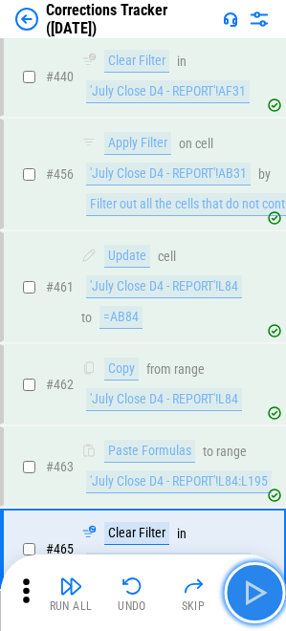
click at [260, 605] on img "button" at bounding box center [254, 593] width 31 height 31
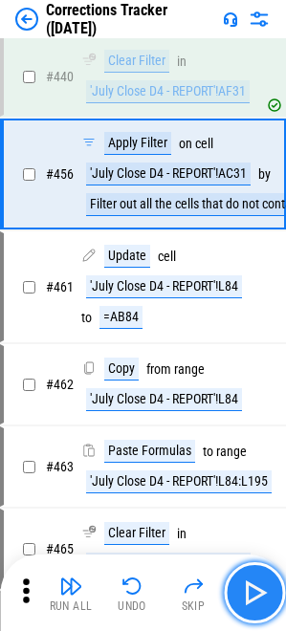
click at [260, 604] on img "button" at bounding box center [254, 593] width 31 height 31
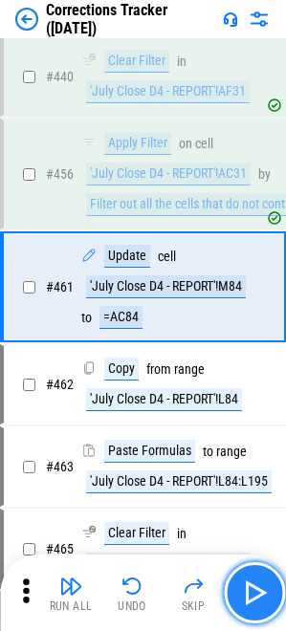
click at [260, 604] on img "button" at bounding box center [254, 593] width 31 height 31
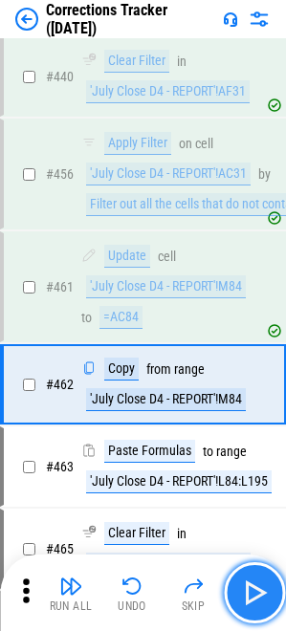
click at [260, 604] on img "button" at bounding box center [254, 593] width 31 height 31
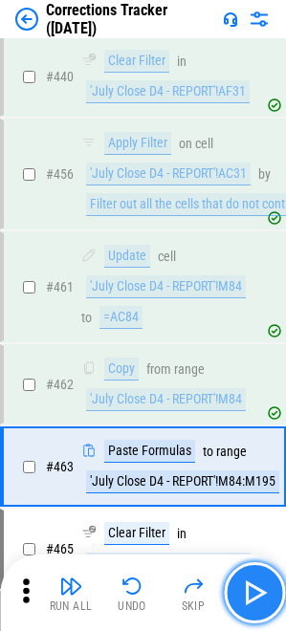
click at [260, 604] on img "button" at bounding box center [254, 593] width 31 height 31
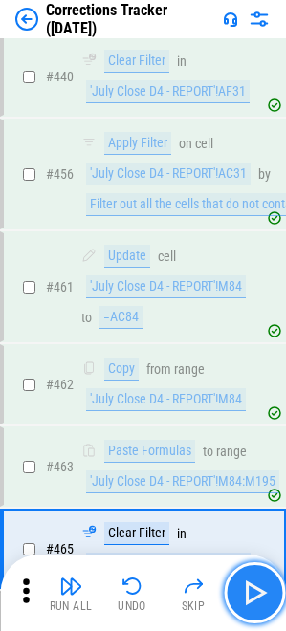
click at [260, 604] on img "button" at bounding box center [254, 593] width 31 height 31
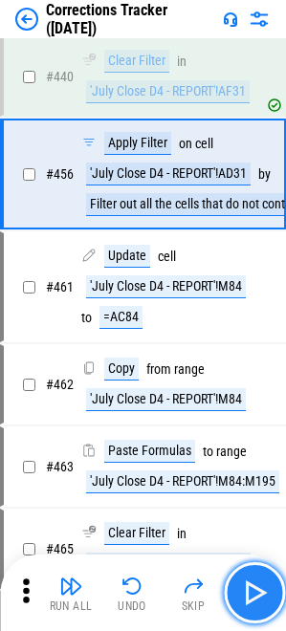
click at [260, 604] on img "button" at bounding box center [254, 593] width 31 height 31
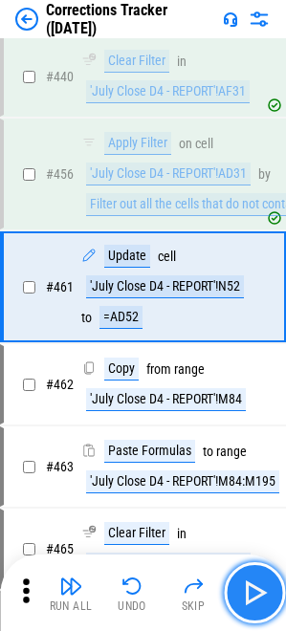
click at [260, 604] on img "button" at bounding box center [254, 593] width 31 height 31
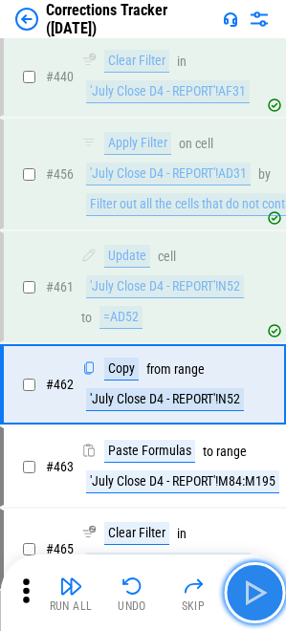
click at [260, 604] on img "button" at bounding box center [254, 593] width 31 height 31
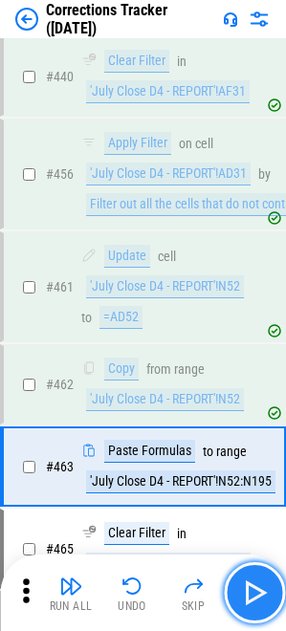
click at [251, 600] on img "button" at bounding box center [254, 593] width 31 height 31
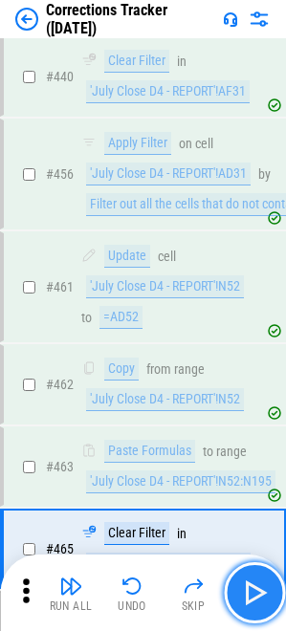
click at [251, 600] on img "button" at bounding box center [254, 593] width 31 height 31
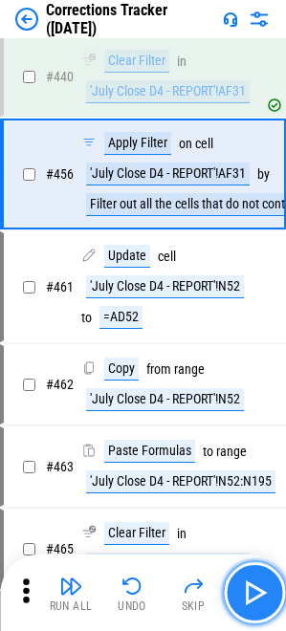
click at [251, 600] on img "button" at bounding box center [254, 593] width 31 height 31
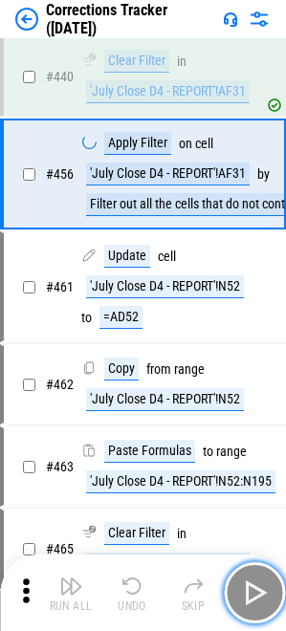
click at [251, 600] on img "button" at bounding box center [254, 593] width 31 height 31
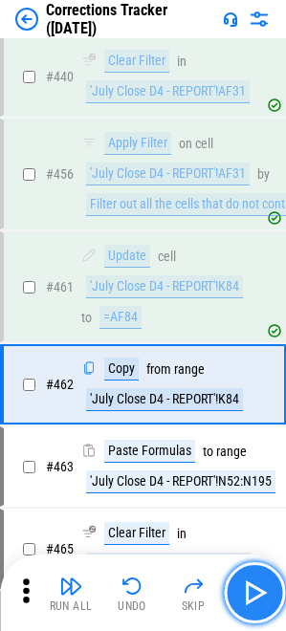
click at [251, 600] on img "button" at bounding box center [254, 593] width 31 height 31
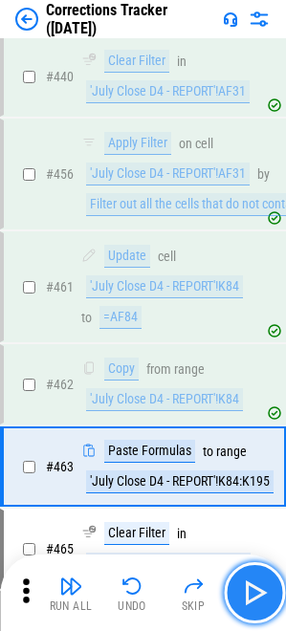
click at [251, 600] on img "button" at bounding box center [254, 593] width 31 height 31
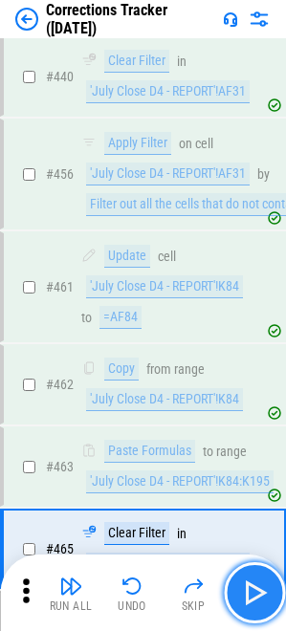
click at [251, 600] on img "button" at bounding box center [254, 593] width 31 height 31
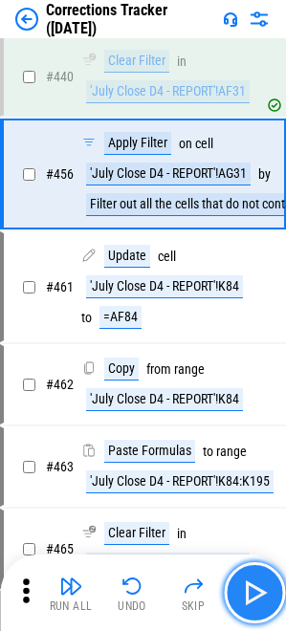
click at [251, 600] on img "button" at bounding box center [254, 593] width 31 height 31
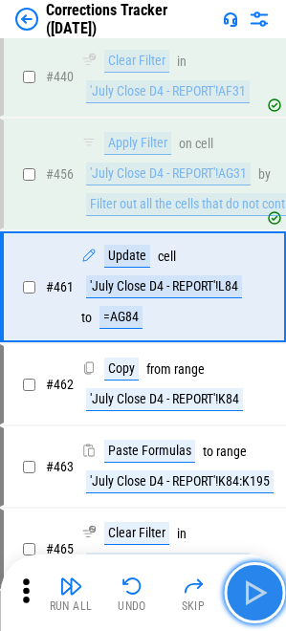
click at [251, 600] on img "button" at bounding box center [254, 593] width 31 height 31
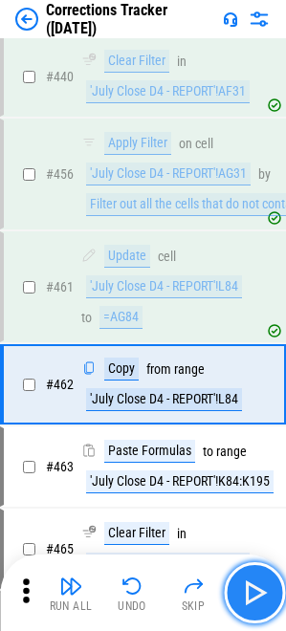
click at [251, 600] on img "button" at bounding box center [254, 593] width 31 height 31
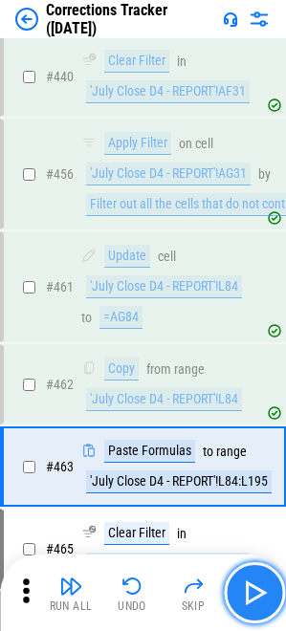
click at [249, 597] on img "button" at bounding box center [254, 593] width 31 height 31
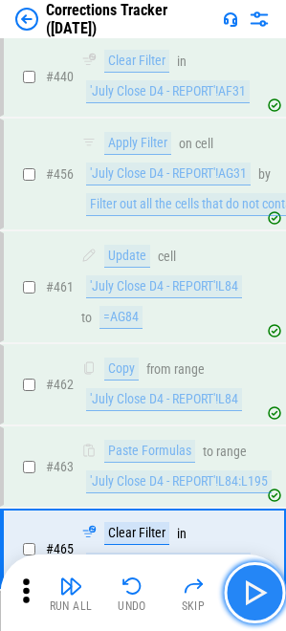
click at [249, 597] on img "button" at bounding box center [254, 593] width 31 height 31
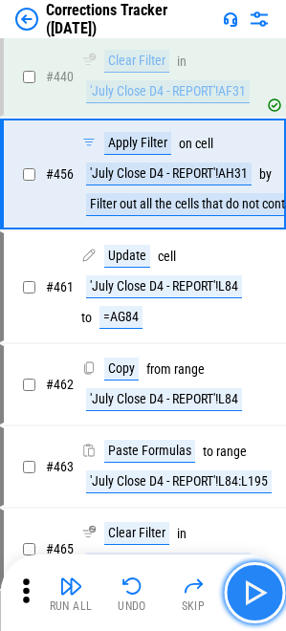
click at [249, 597] on img "button" at bounding box center [254, 593] width 31 height 31
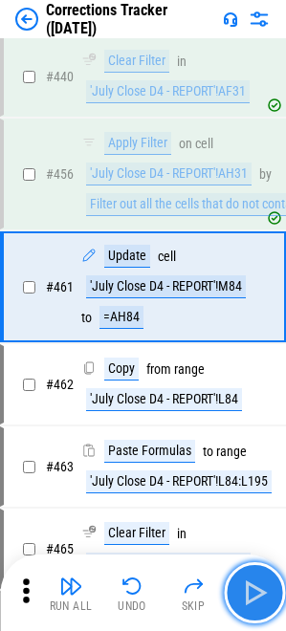
click at [249, 597] on img "button" at bounding box center [254, 593] width 31 height 31
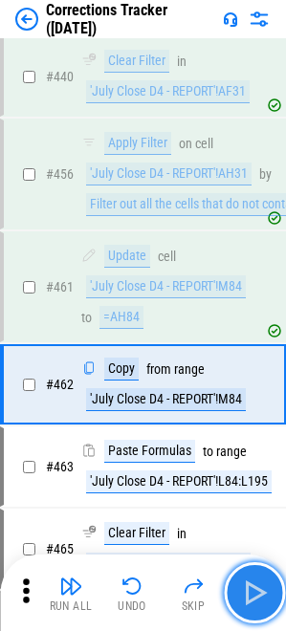
click at [249, 597] on img "button" at bounding box center [254, 593] width 31 height 31
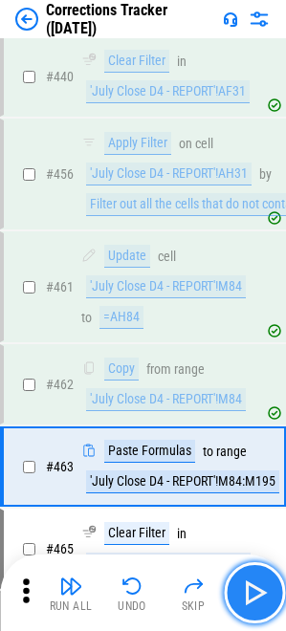
click at [249, 597] on img "button" at bounding box center [254, 593] width 31 height 31
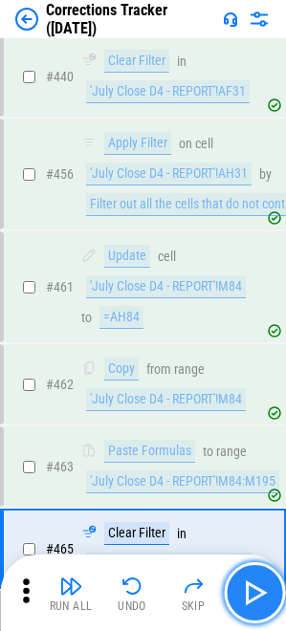
click at [249, 597] on img "button" at bounding box center [254, 593] width 31 height 31
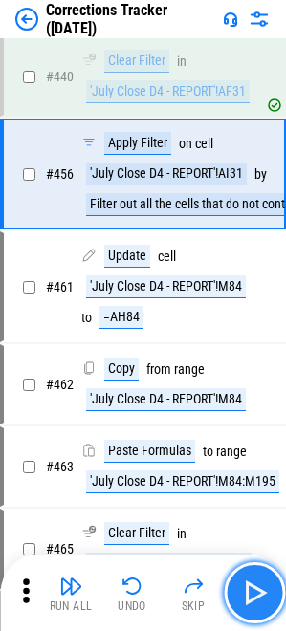
click at [249, 597] on img "button" at bounding box center [254, 593] width 31 height 31
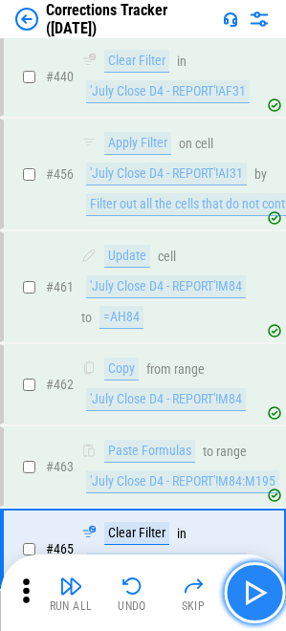
click at [249, 597] on img "button" at bounding box center [254, 593] width 31 height 31
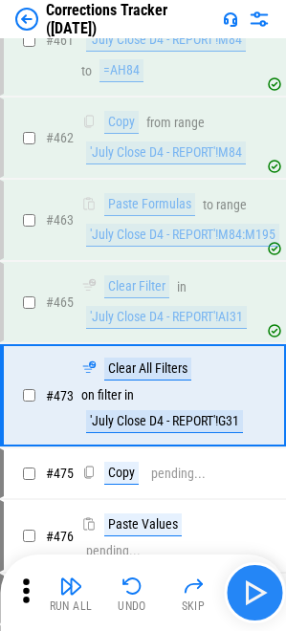
scroll to position [5126, 0]
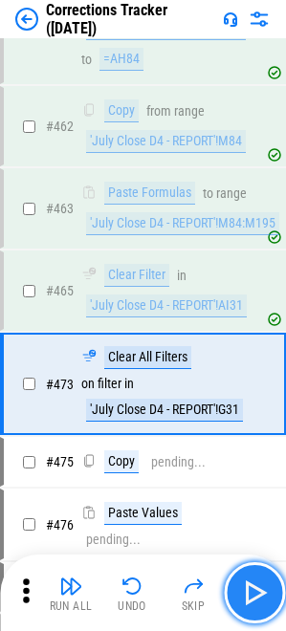
click at [249, 597] on img "button" at bounding box center [254, 593] width 31 height 31
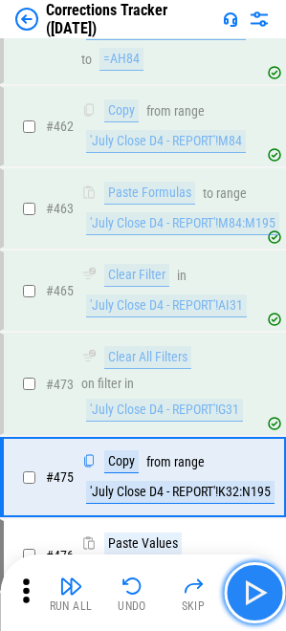
click at [237, 580] on button "button" at bounding box center [254, 592] width 61 height 61
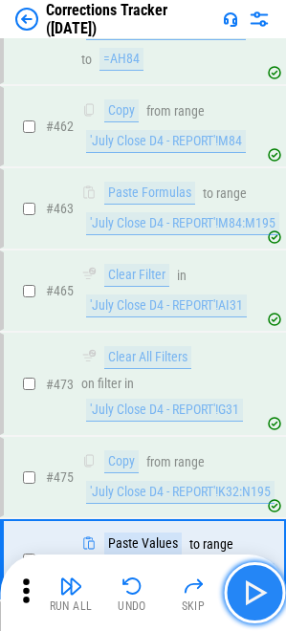
click at [238, 580] on button "button" at bounding box center [254, 592] width 61 height 61
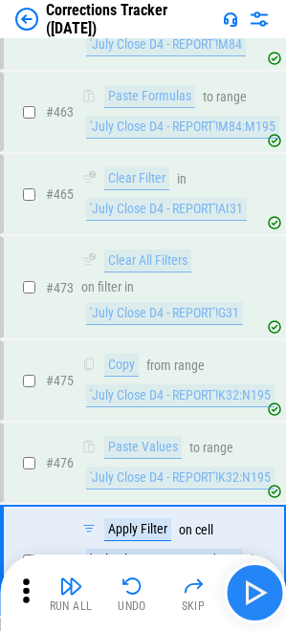
scroll to position [5399, 0]
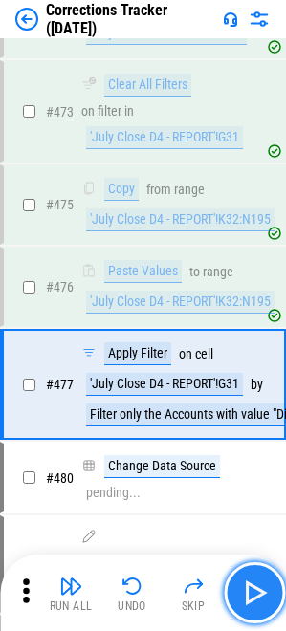
click at [246, 585] on img "button" at bounding box center [254, 593] width 31 height 31
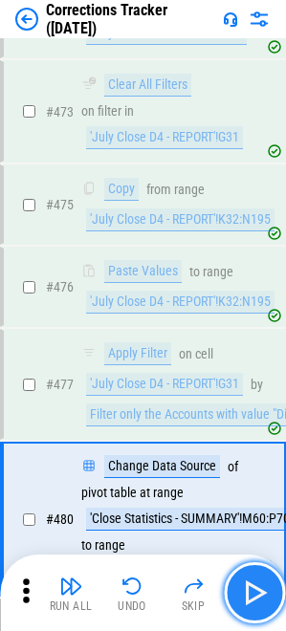
click at [246, 585] on img "button" at bounding box center [254, 593] width 31 height 31
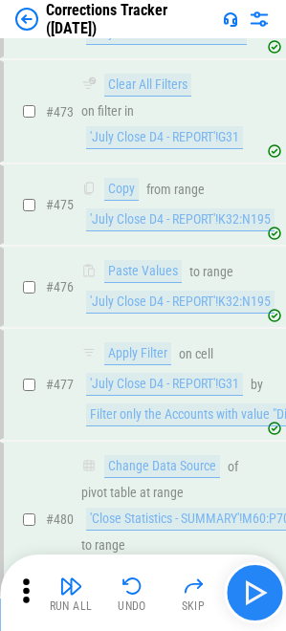
scroll to position [5559, 0]
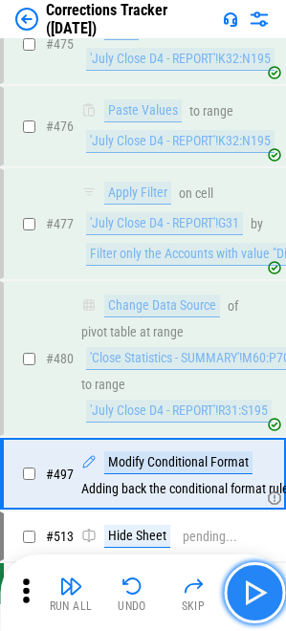
click at [248, 585] on img "button" at bounding box center [254, 593] width 31 height 31
click at [254, 585] on img "button" at bounding box center [254, 593] width 31 height 31
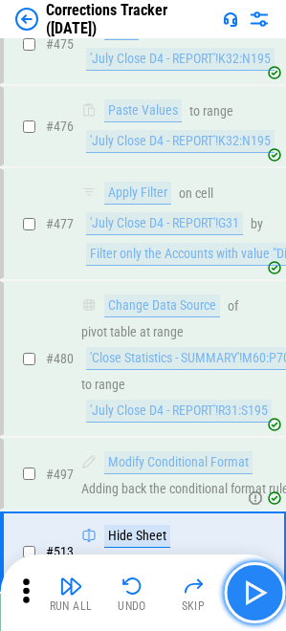
click at [254, 585] on img "button" at bounding box center [254, 593] width 31 height 31
click at [254, 597] on img "button" at bounding box center [254, 593] width 31 height 31
click at [276, 592] on button "button" at bounding box center [254, 592] width 61 height 61
